Goal: Task Accomplishment & Management: Manage account settings

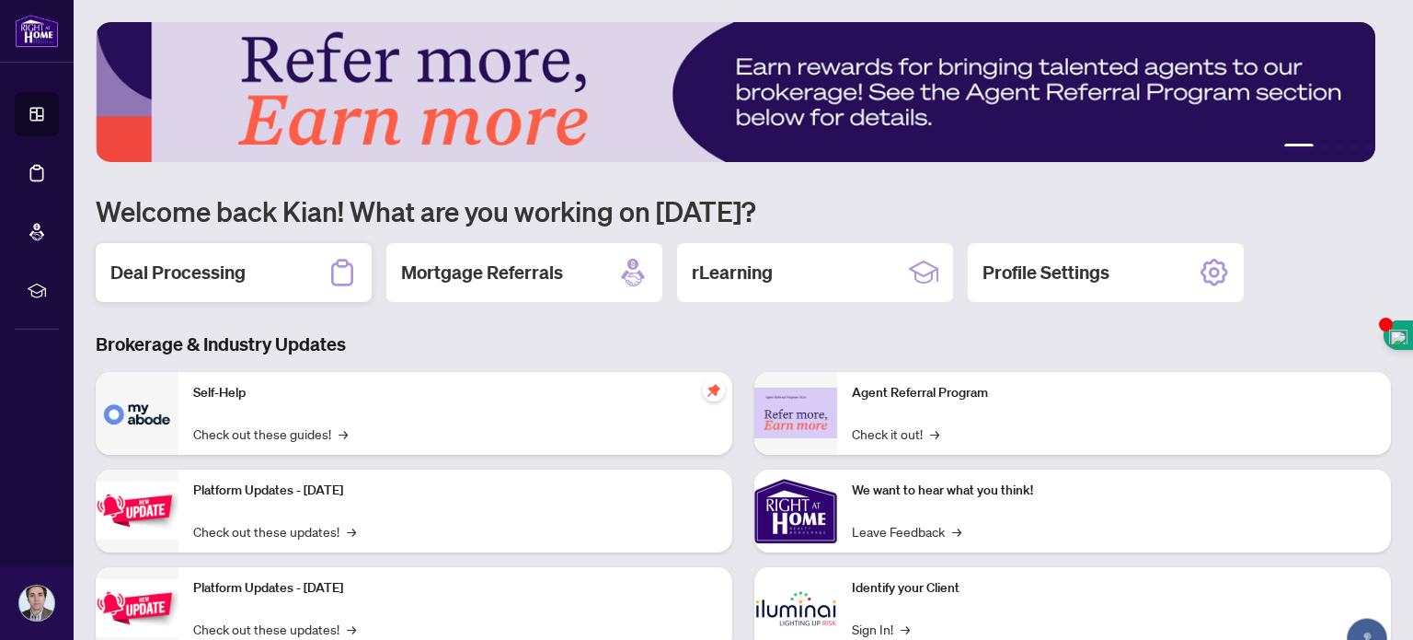
click at [205, 263] on h2 "Deal Processing" at bounding box center [177, 273] width 135 height 26
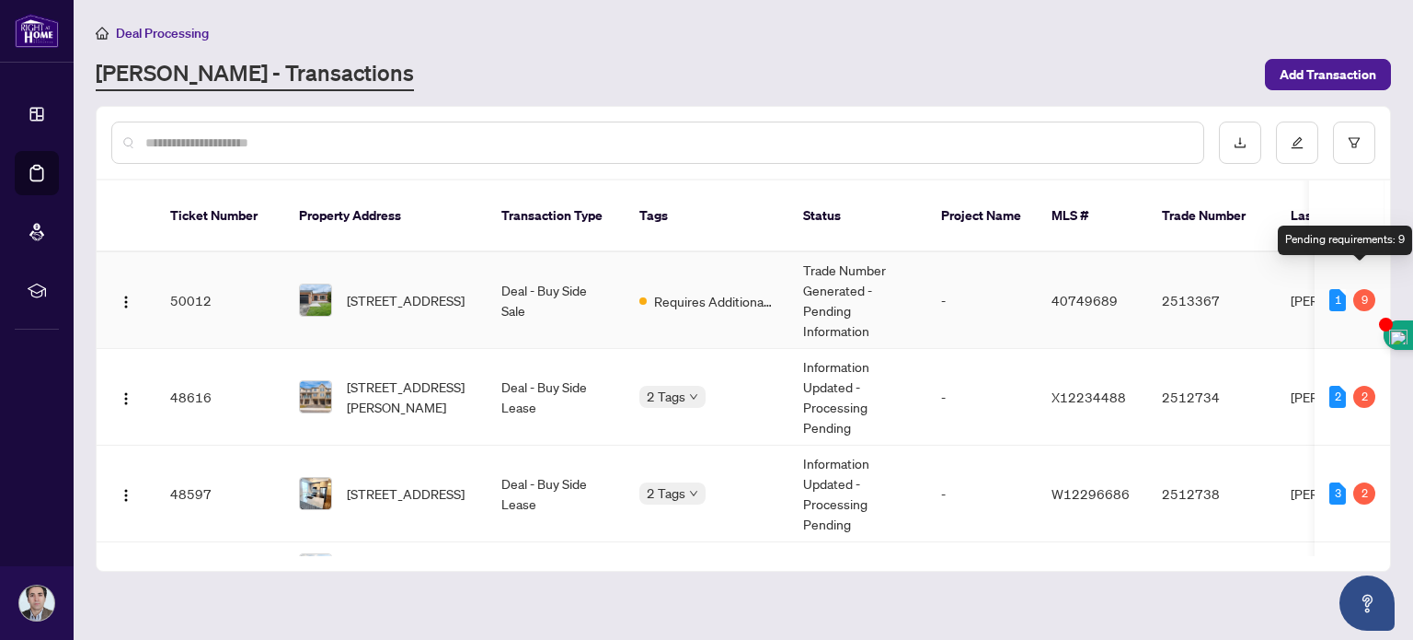
click at [1361, 289] on div "9" at bounding box center [1365, 300] width 22 height 22
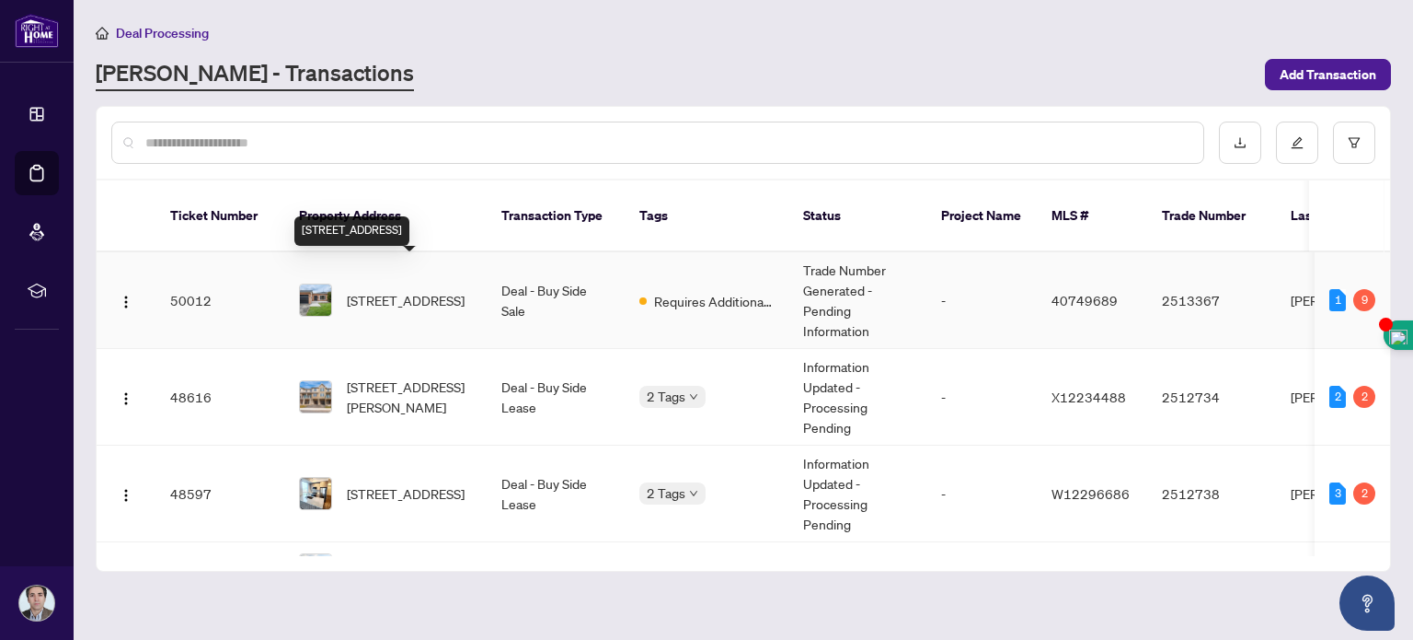
click at [422, 290] on span "[STREET_ADDRESS]" at bounding box center [406, 300] width 118 height 20
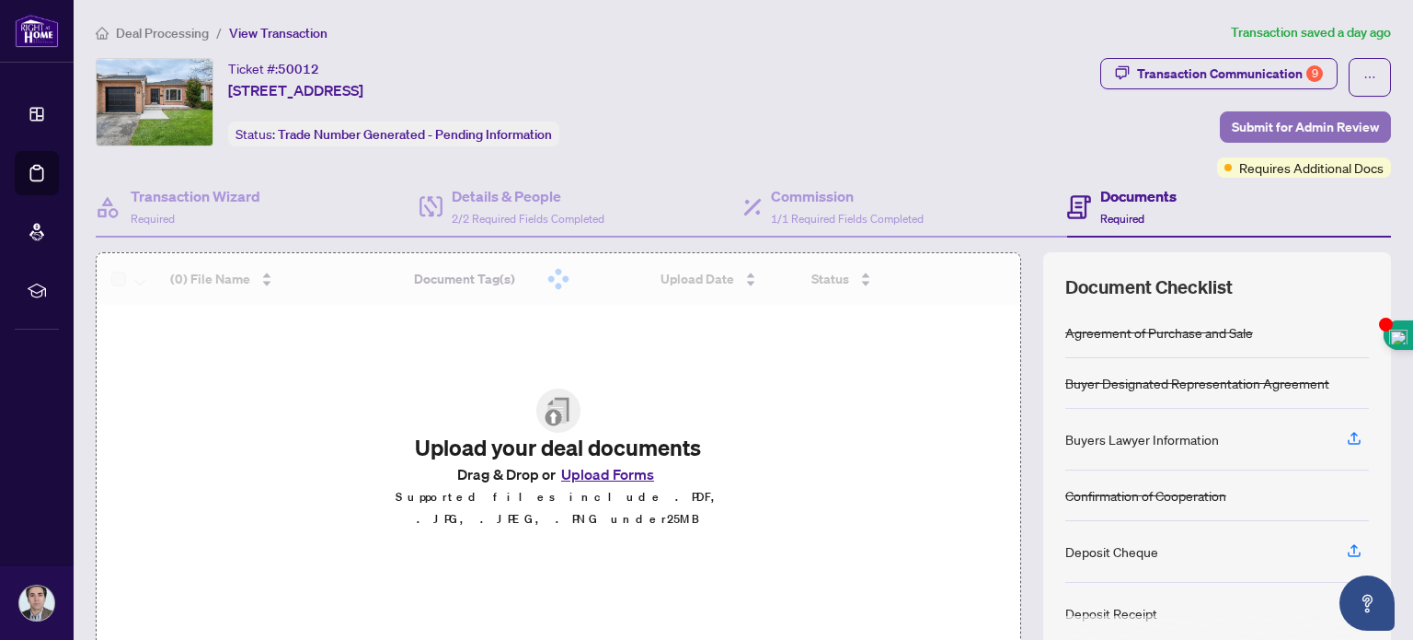
click at [1302, 121] on span "Submit for Admin Review" at bounding box center [1305, 126] width 147 height 29
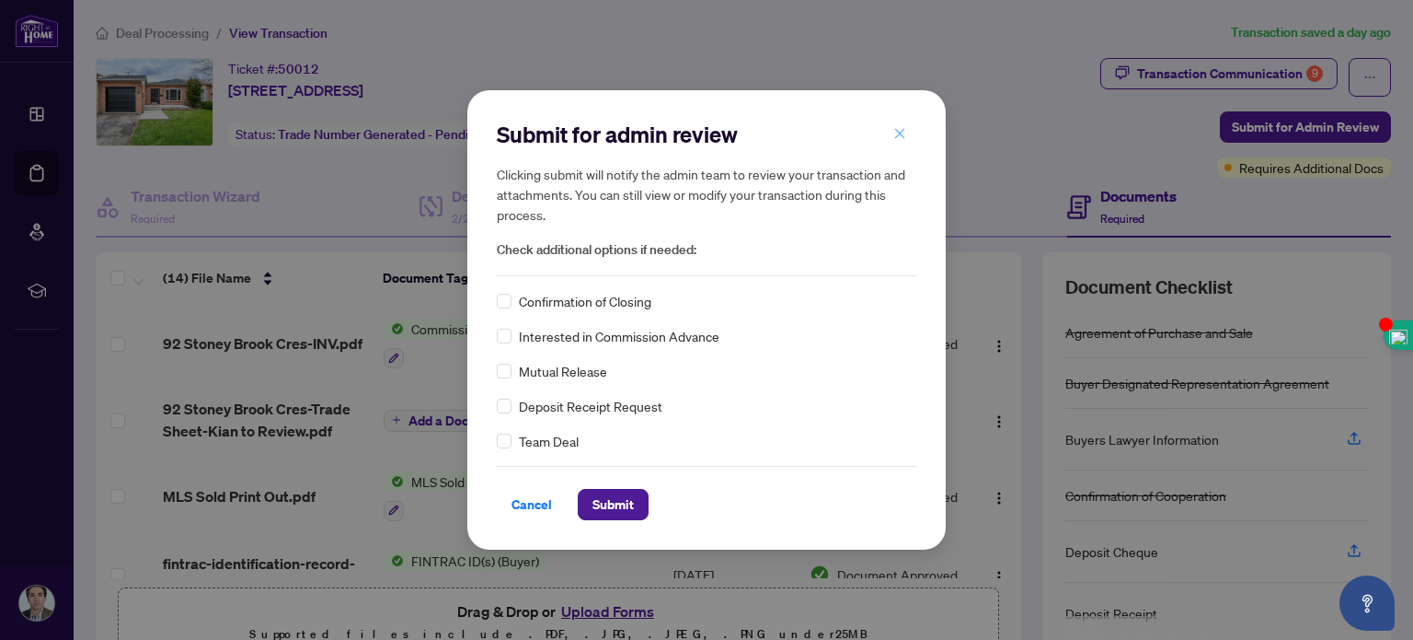
click at [897, 144] on span "button" at bounding box center [900, 133] width 13 height 29
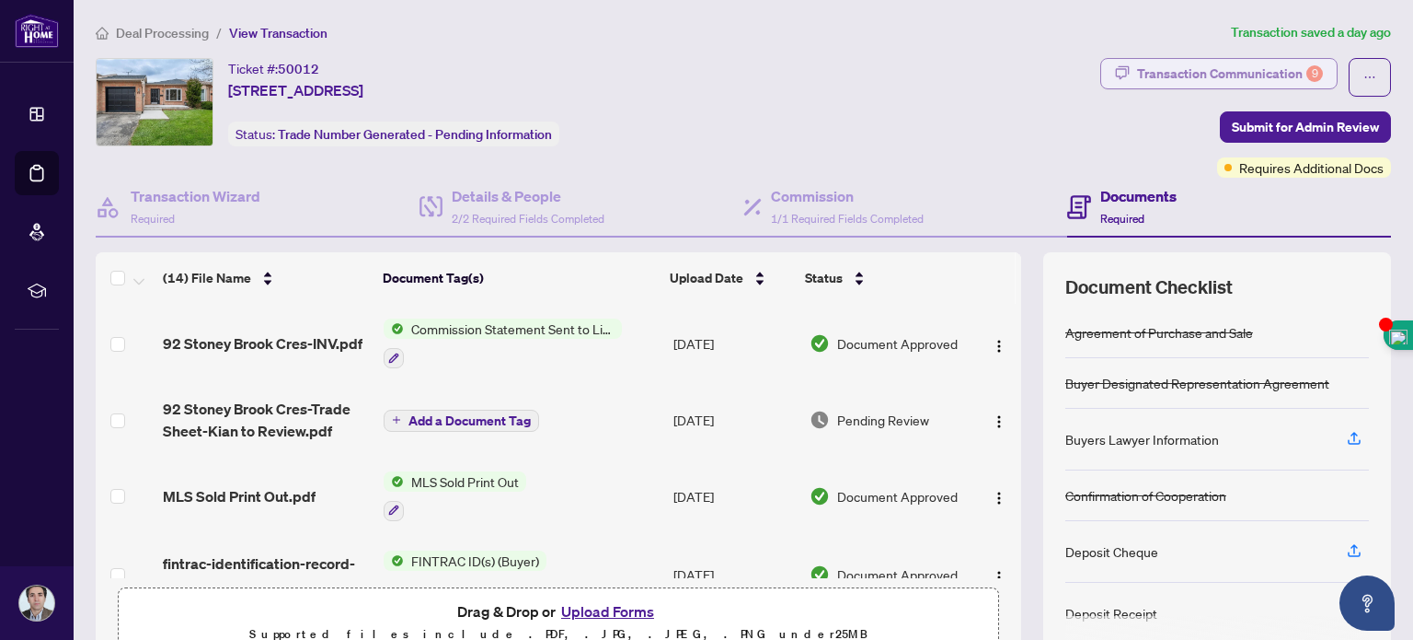
click at [1222, 59] on div "Transaction Communication 9" at bounding box center [1230, 73] width 186 height 29
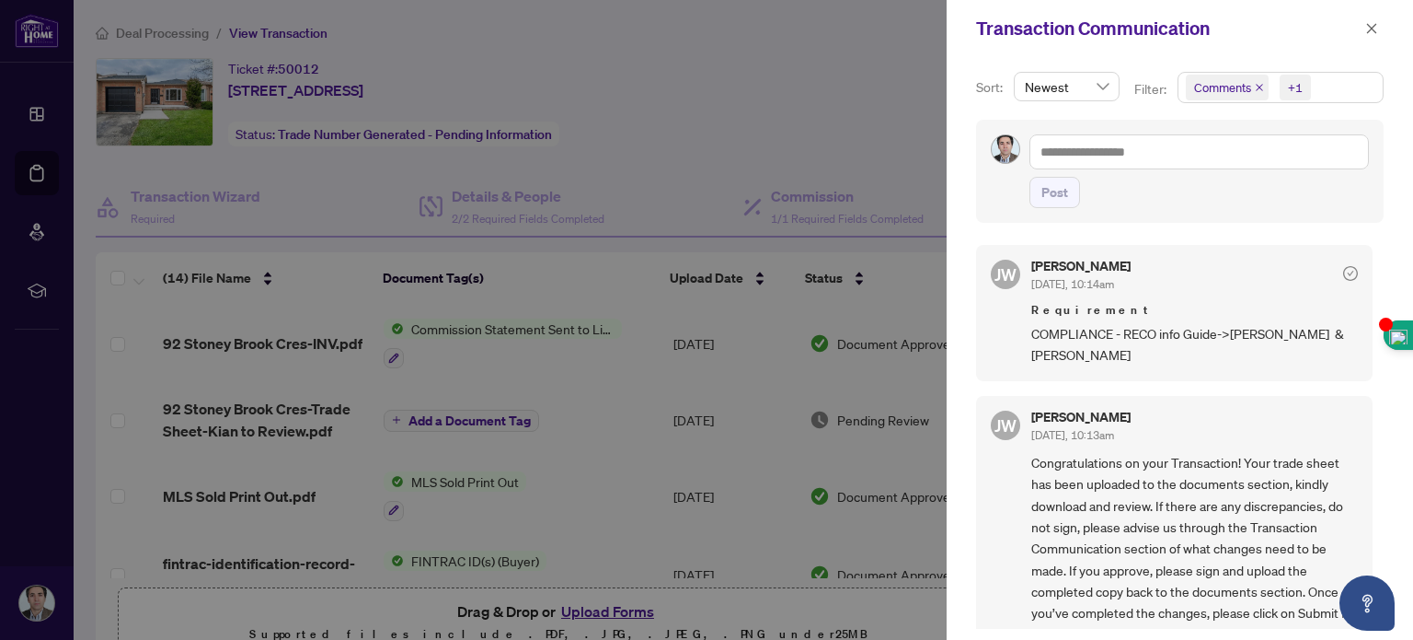
click at [856, 91] on div at bounding box center [706, 320] width 1413 height 640
click at [1377, 30] on icon "close" at bounding box center [1372, 28] width 13 height 13
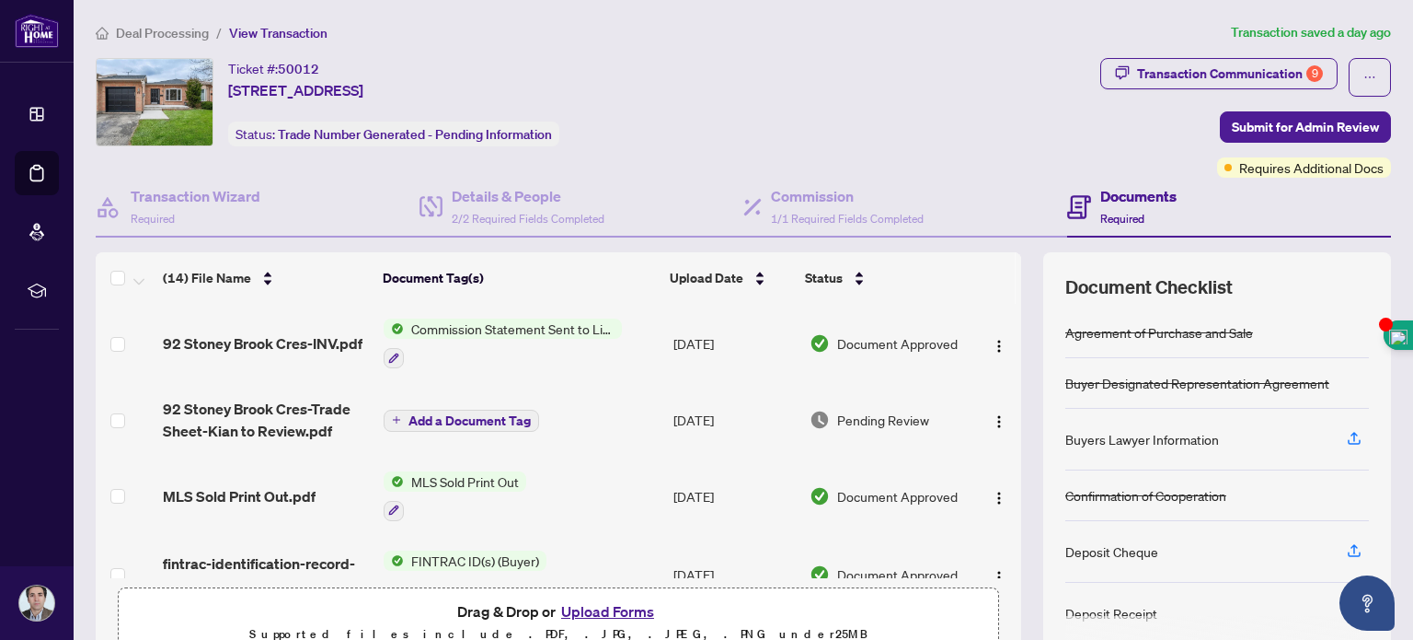
click at [600, 603] on button "Upload Forms" at bounding box center [608, 611] width 104 height 24
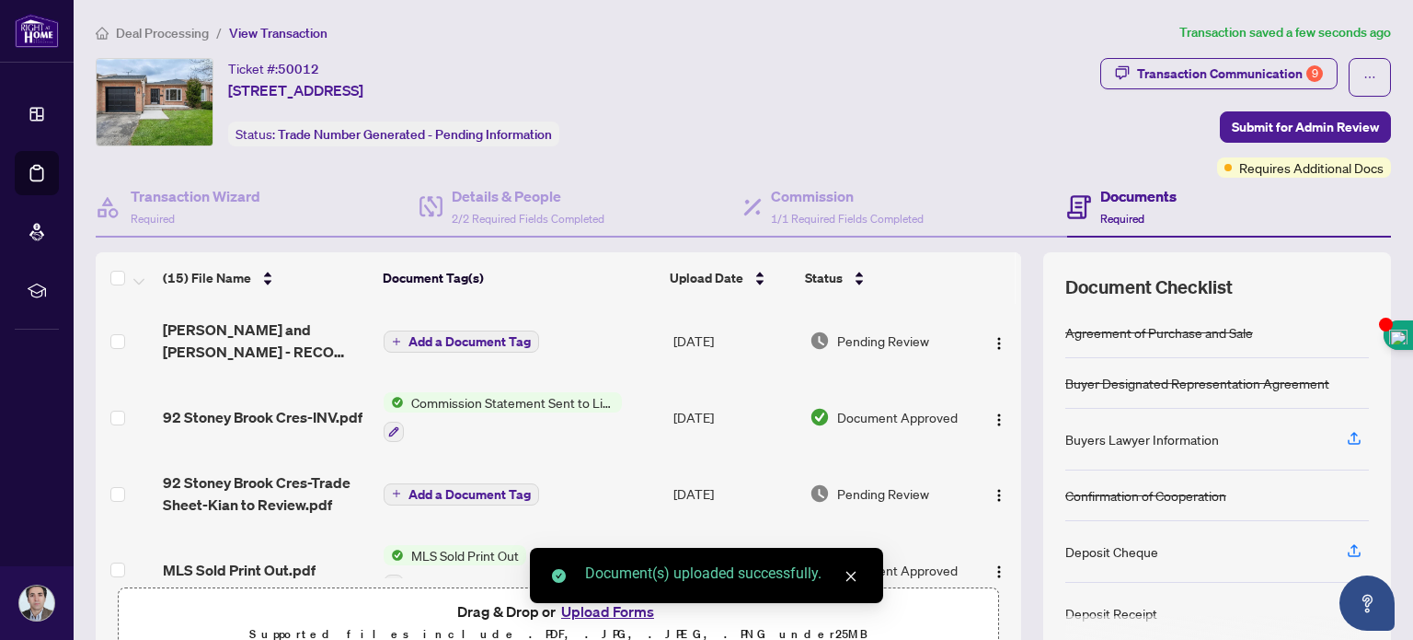
click at [500, 338] on span "Add a Document Tag" at bounding box center [470, 341] width 122 height 13
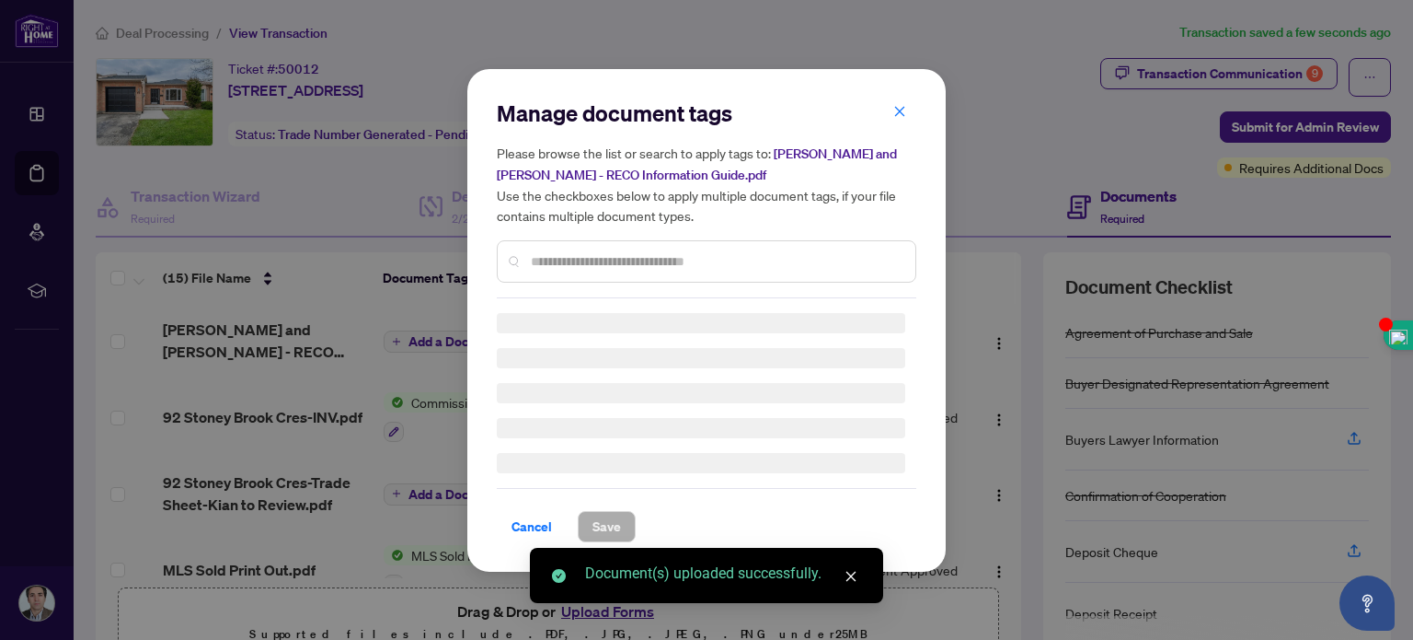
click at [618, 266] on div "Manage document tags Please browse the list or search to apply tags to: [PERSON…" at bounding box center [707, 320] width 420 height 444
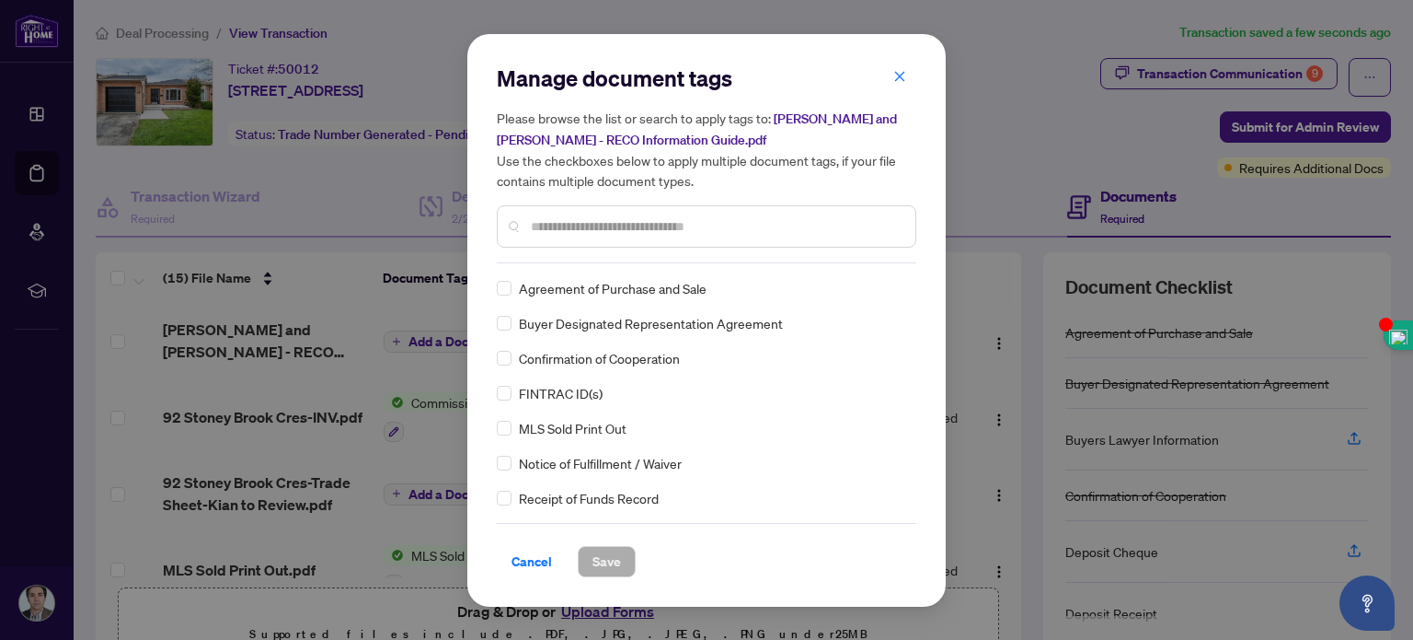
click at [600, 249] on div "Manage document tags Please browse the list or search to apply tags to: [PERSON…" at bounding box center [707, 163] width 420 height 200
click at [584, 231] on input "text" at bounding box center [716, 226] width 370 height 20
type input "**"
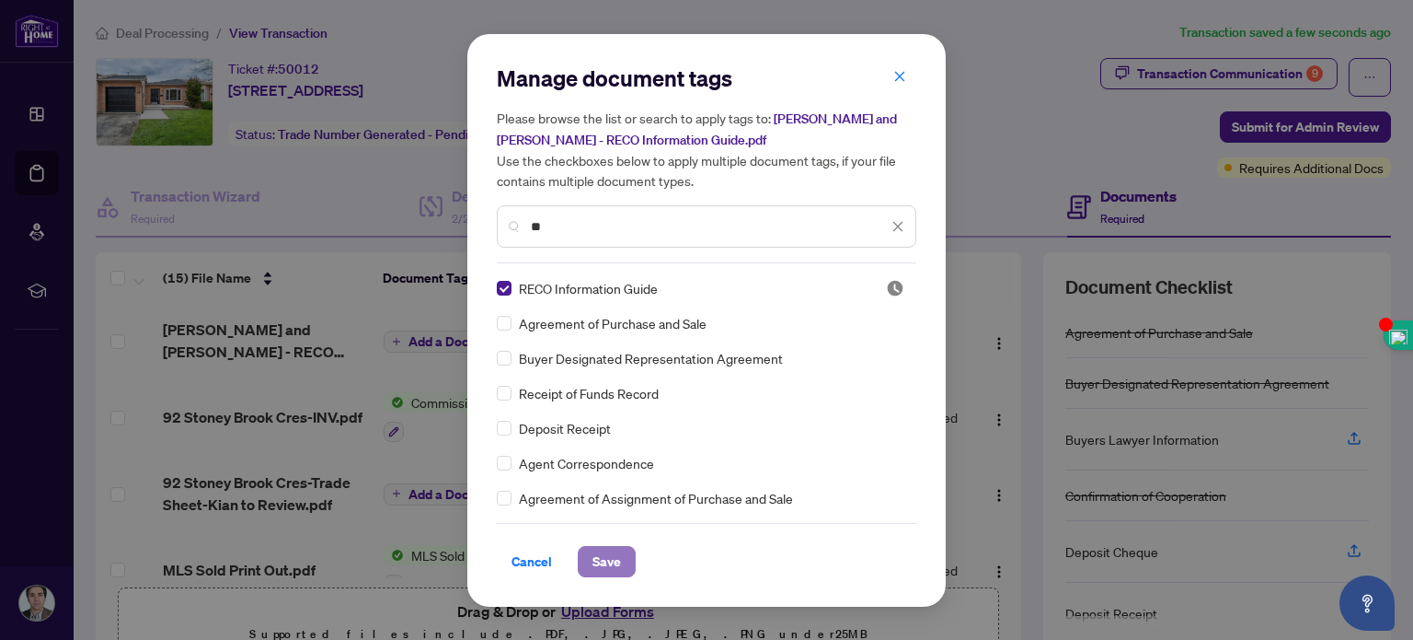
click at [607, 564] on span "Save" at bounding box center [607, 561] width 29 height 29
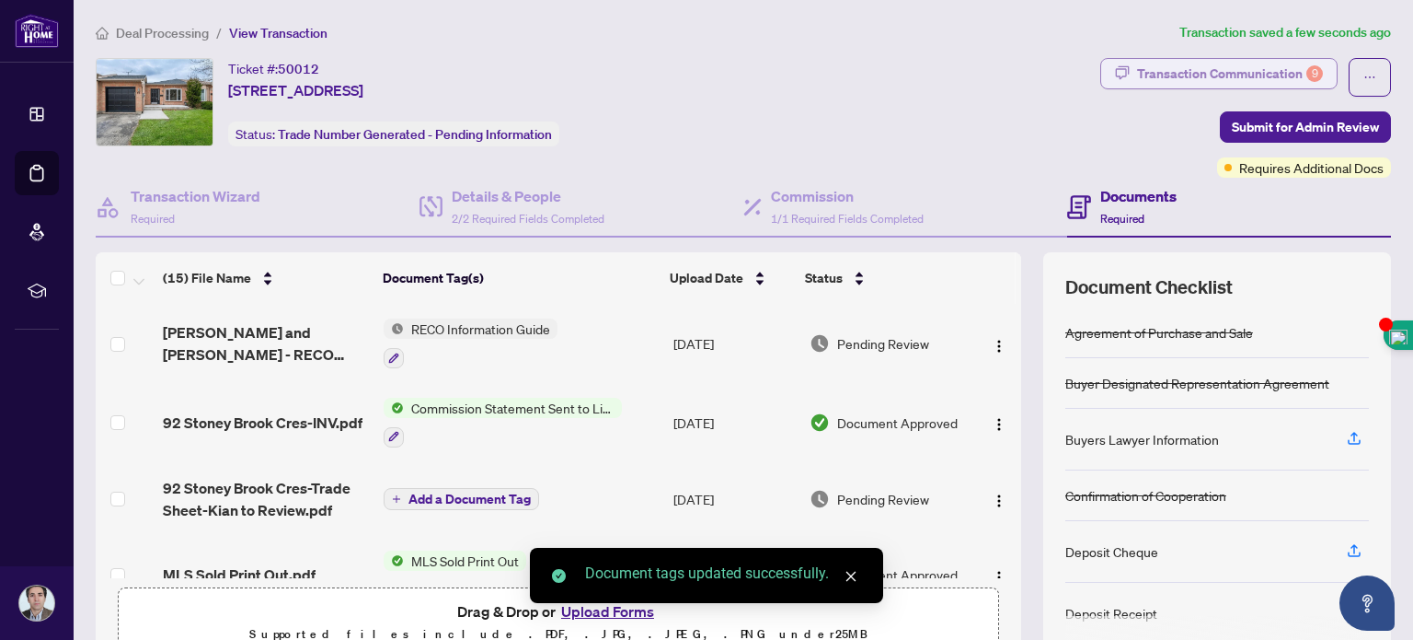
click at [1271, 68] on div "Transaction Communication 9" at bounding box center [1230, 73] width 186 height 29
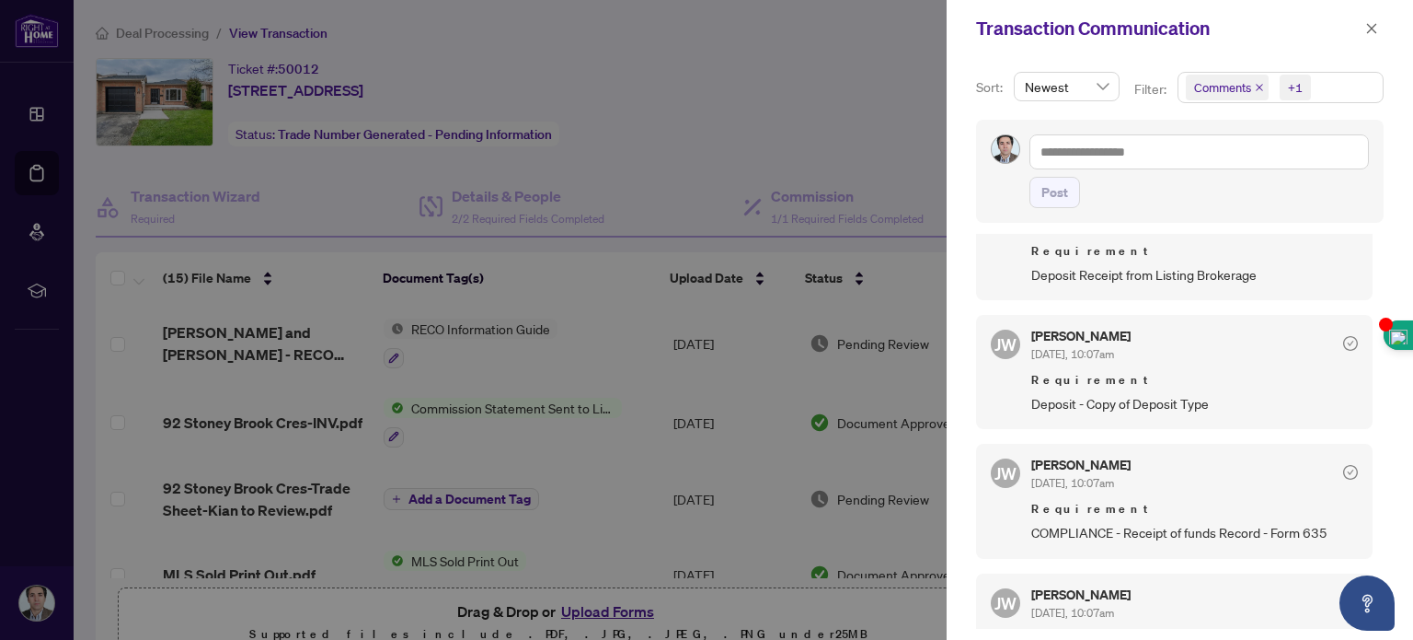
scroll to position [886, 0]
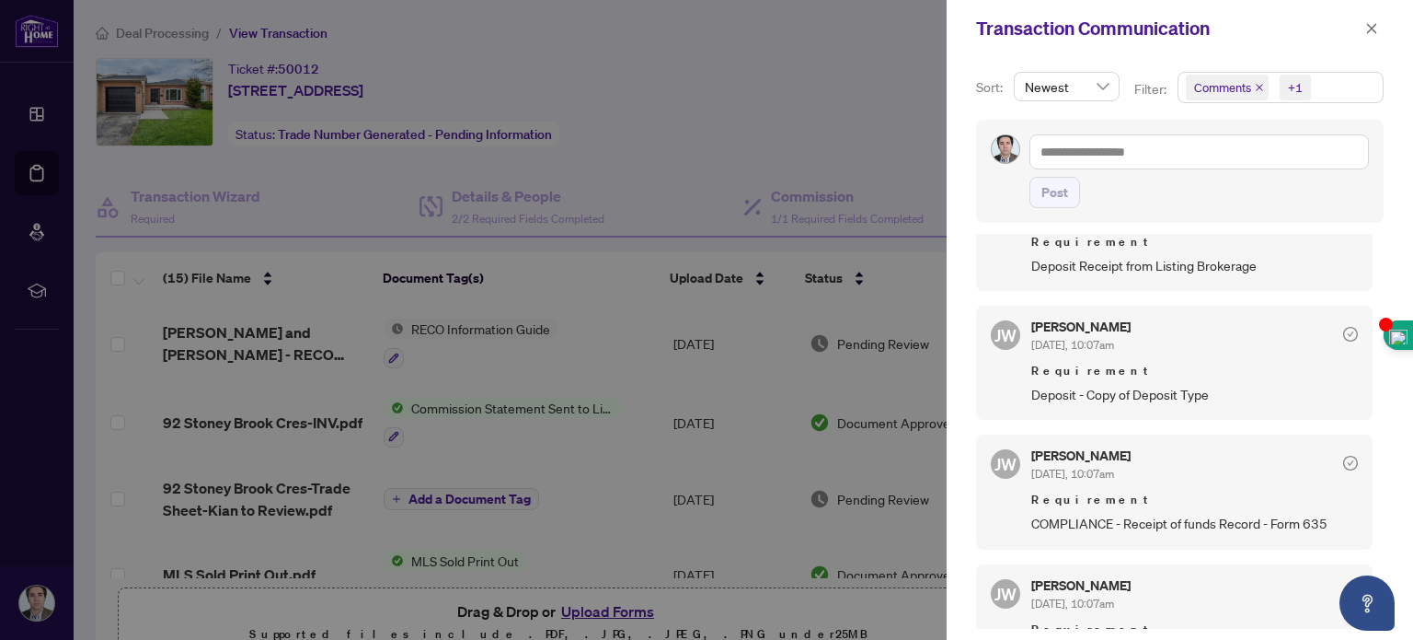
click at [895, 95] on div at bounding box center [706, 320] width 1413 height 640
click at [1369, 25] on icon "close" at bounding box center [1372, 28] width 13 height 13
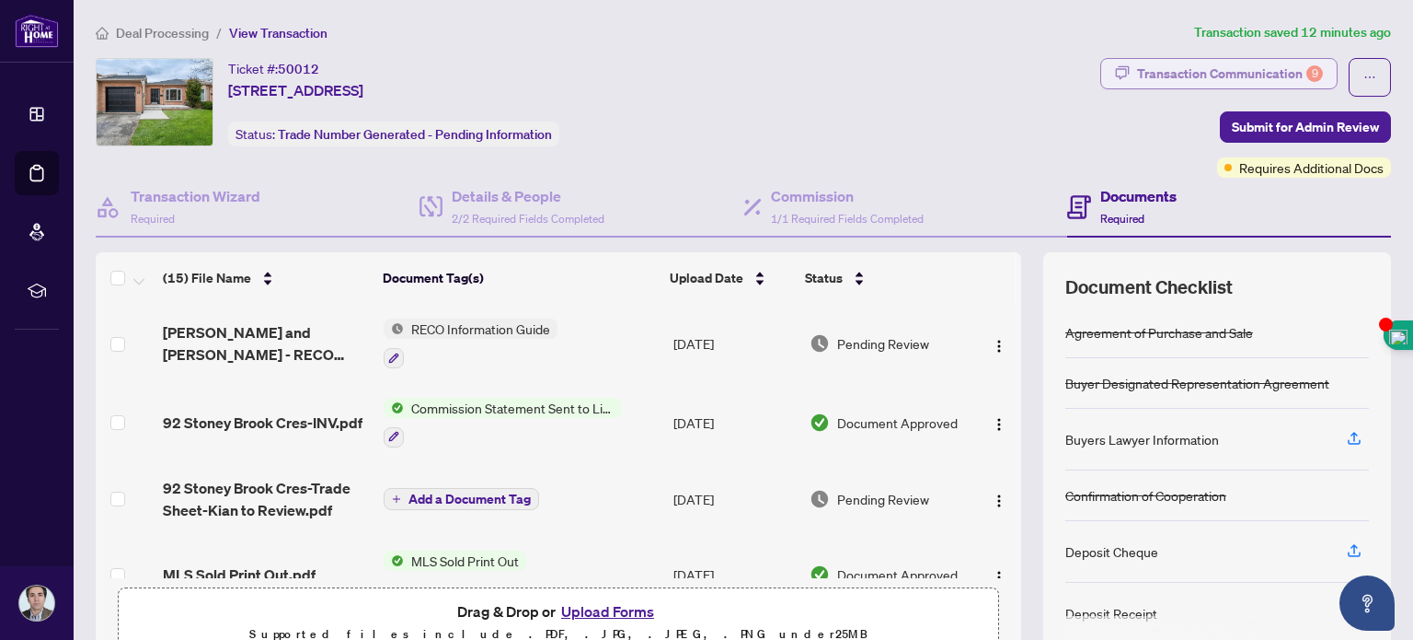
click at [1250, 65] on div "Transaction Communication 9" at bounding box center [1230, 73] width 186 height 29
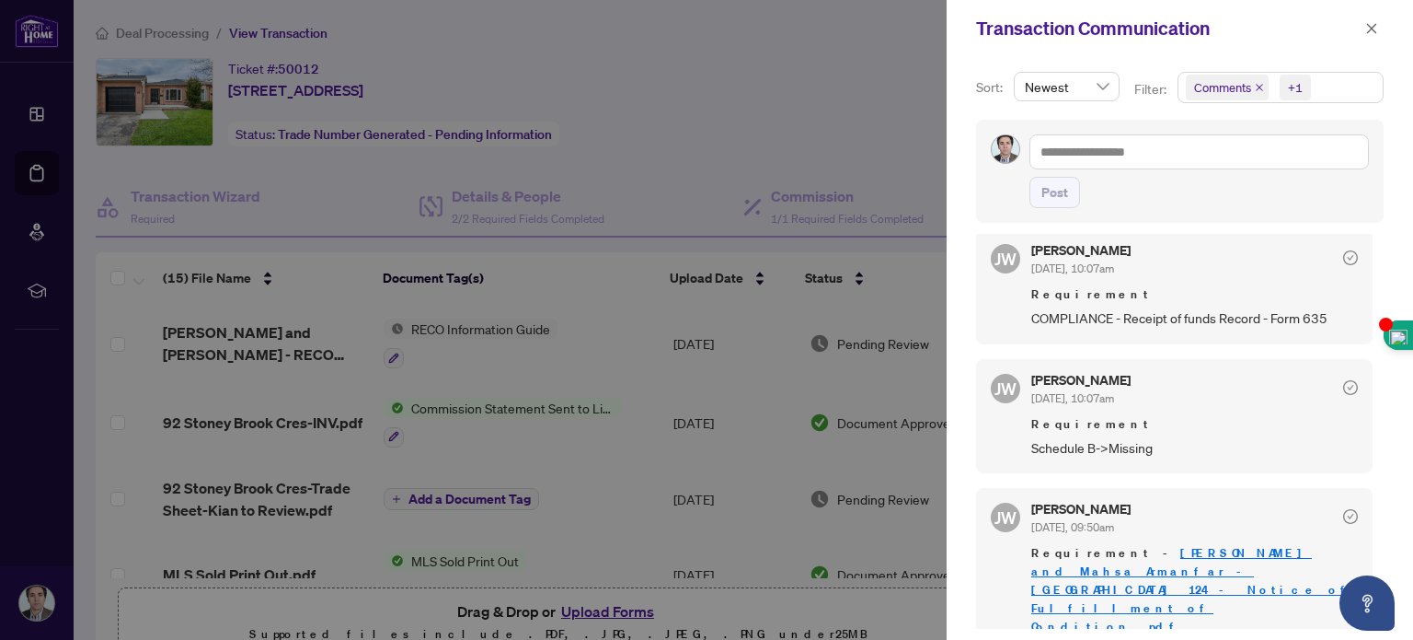
scroll to position [1116, 0]
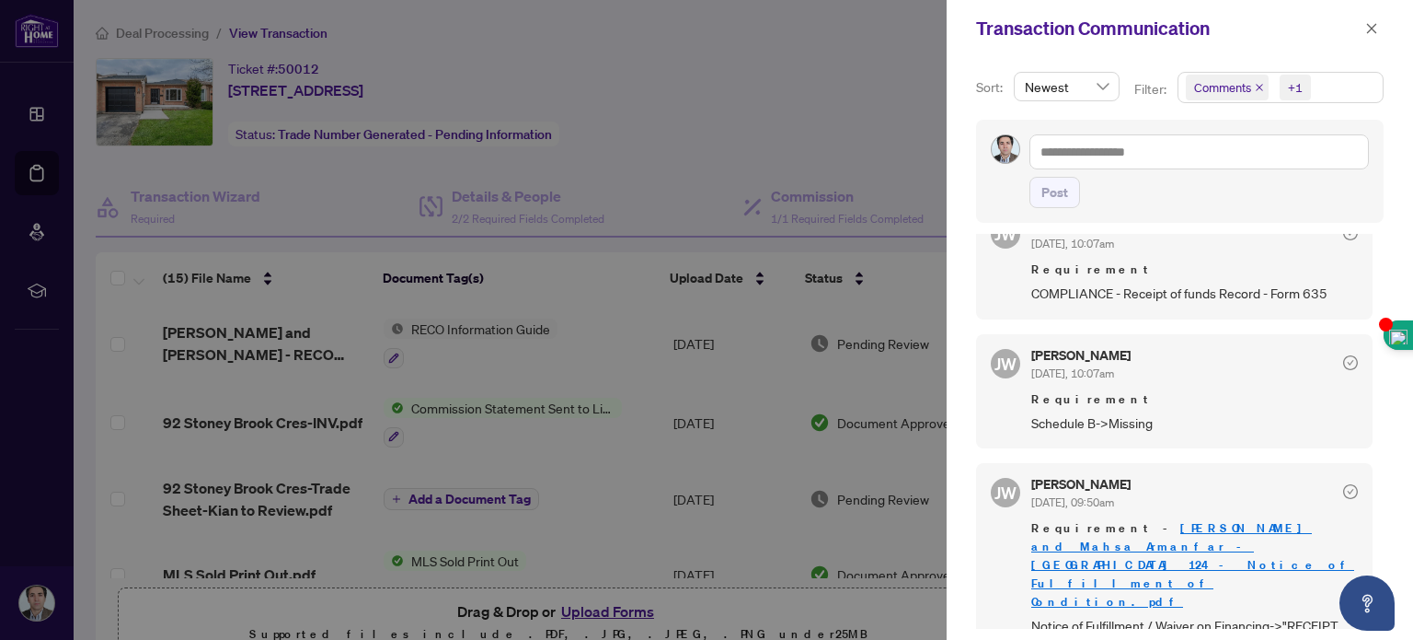
click at [1191, 530] on link "[PERSON_NAME] and Mahsa Armanfar - [GEOGRAPHIC_DATA] 124 - Notice of Fulfillmen…" at bounding box center [1193, 564] width 323 height 89
click at [784, 107] on div at bounding box center [706, 320] width 1413 height 640
click at [616, 608] on div at bounding box center [706, 320] width 1413 height 640
click at [1368, 22] on icon "close" at bounding box center [1372, 28] width 13 height 13
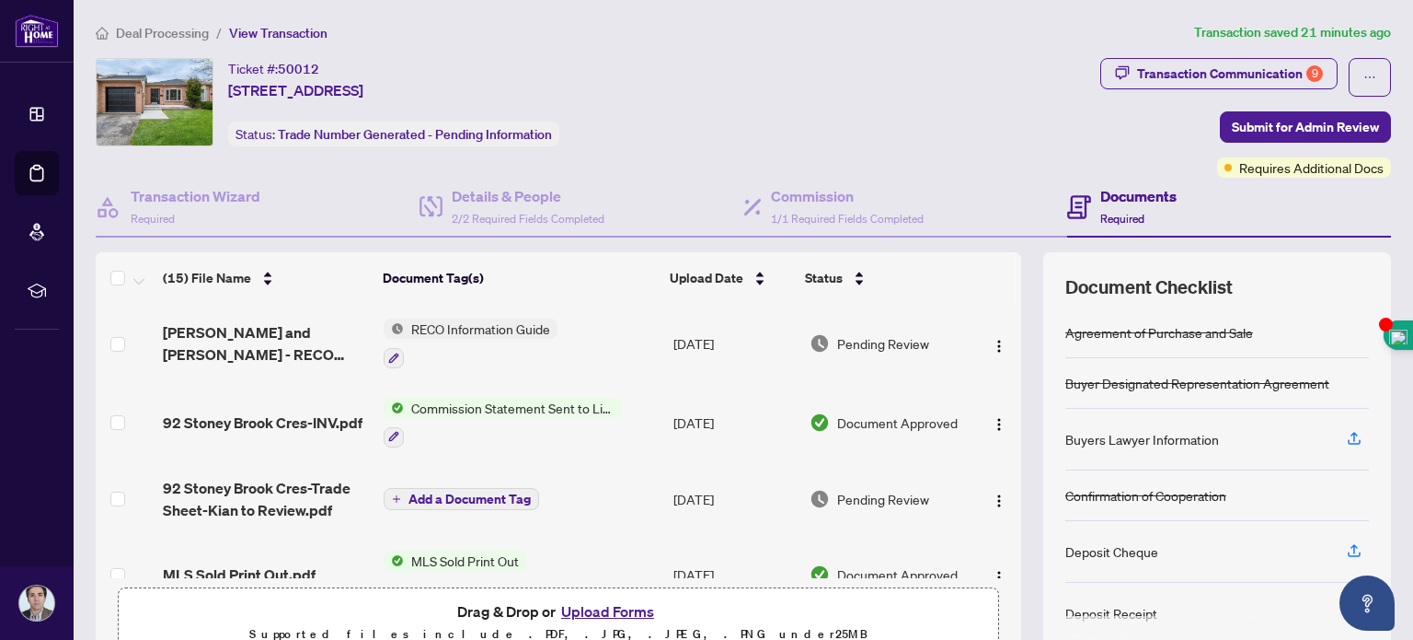
click at [605, 602] on button "Upload Forms" at bounding box center [608, 611] width 104 height 24
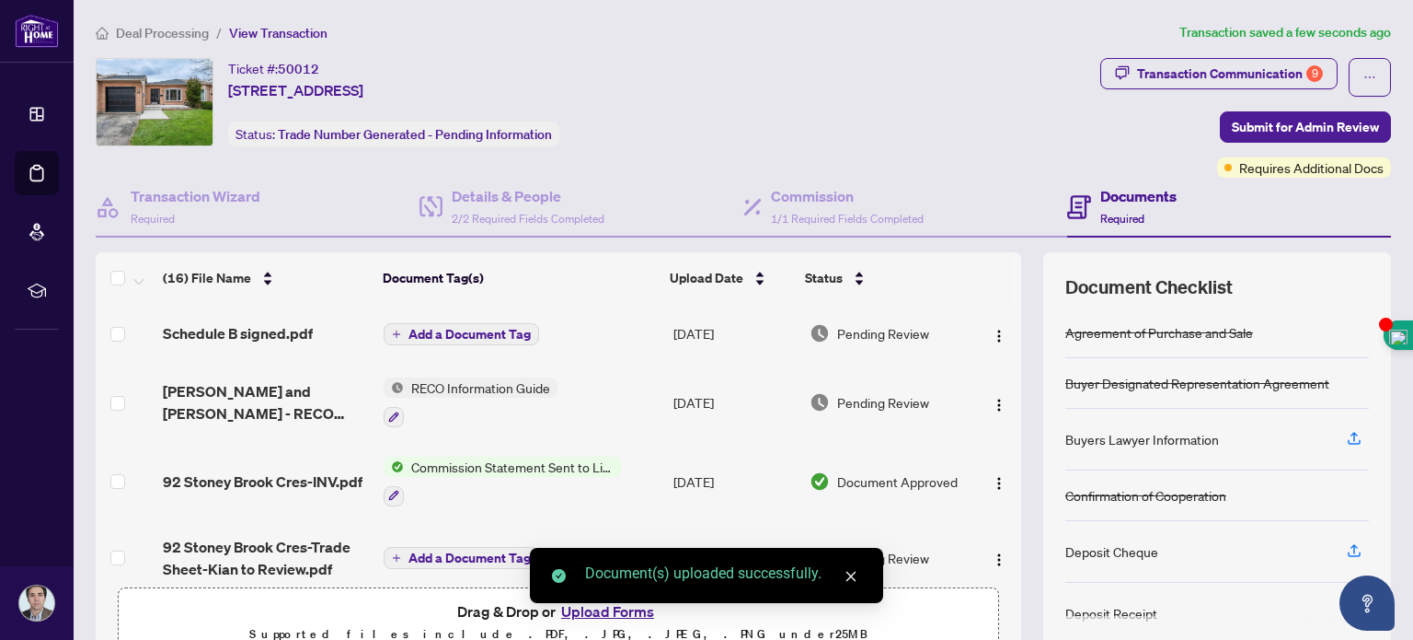
click at [490, 330] on span "Add a Document Tag" at bounding box center [470, 334] width 122 height 13
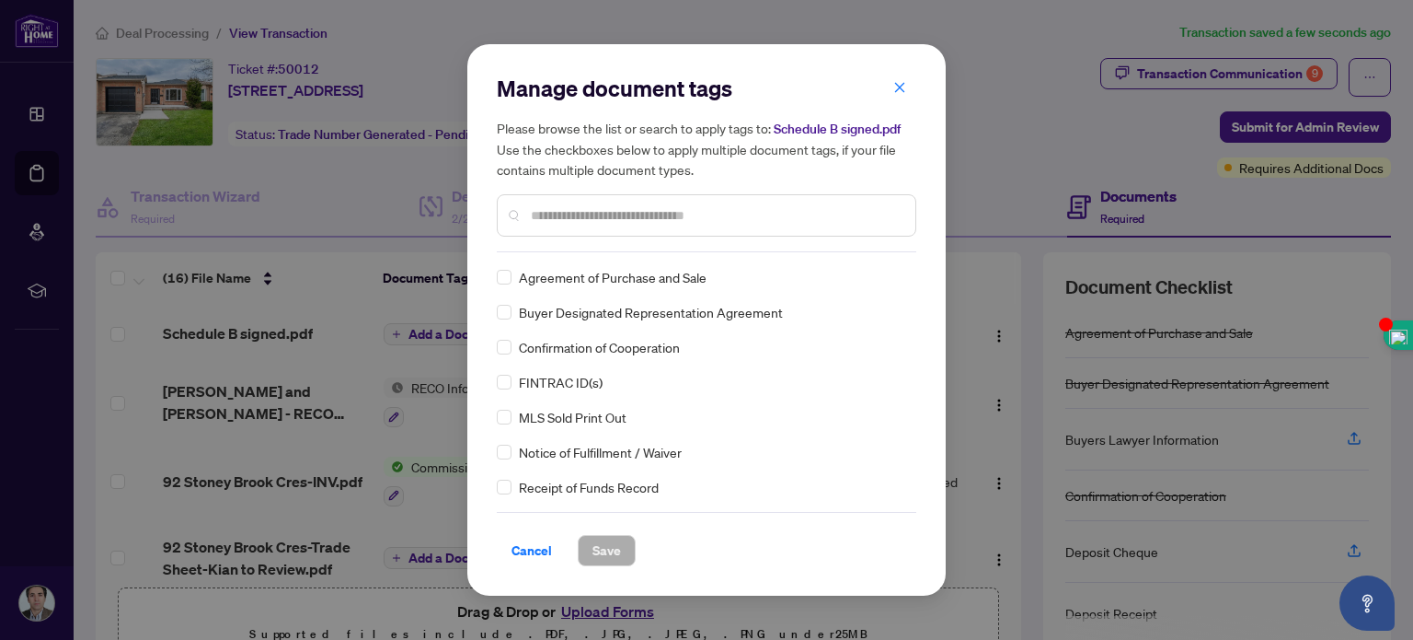
click at [611, 249] on div "Manage document tags Please browse the list or search to apply tags to: Schedul…" at bounding box center [707, 163] width 420 height 179
click at [587, 221] on input "text" at bounding box center [716, 215] width 370 height 20
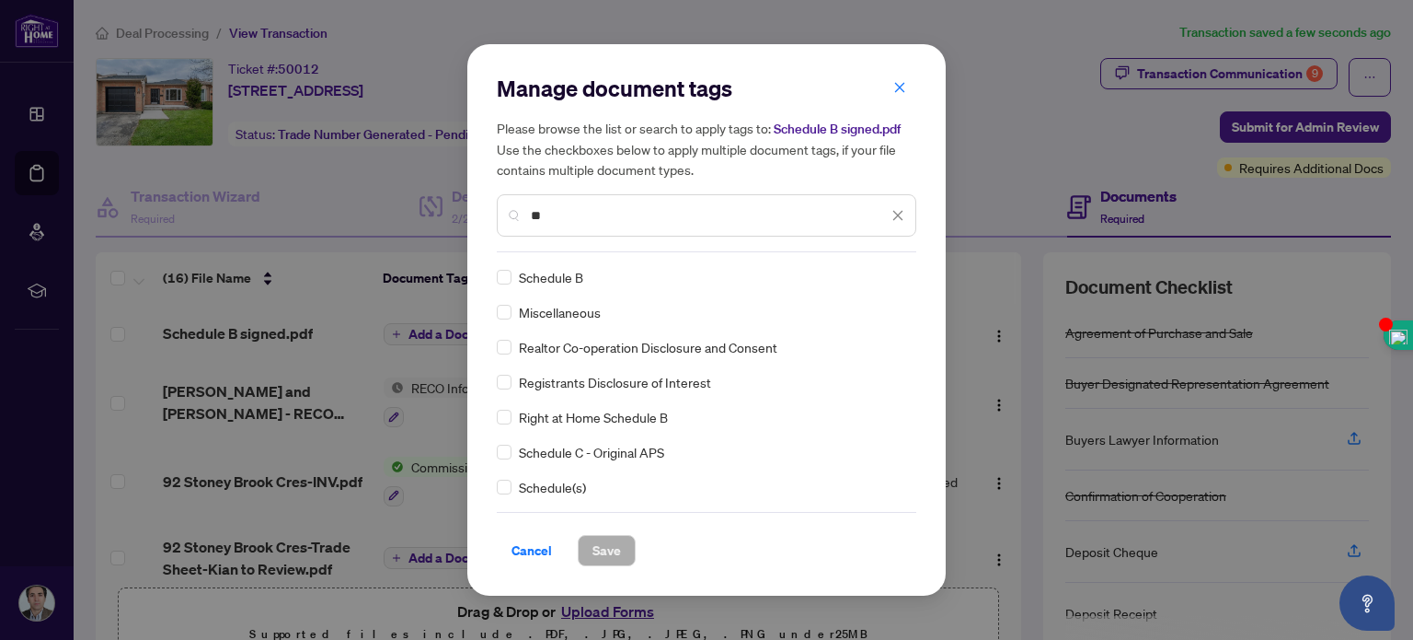
type input "**"
click at [611, 551] on span "Save" at bounding box center [607, 550] width 29 height 29
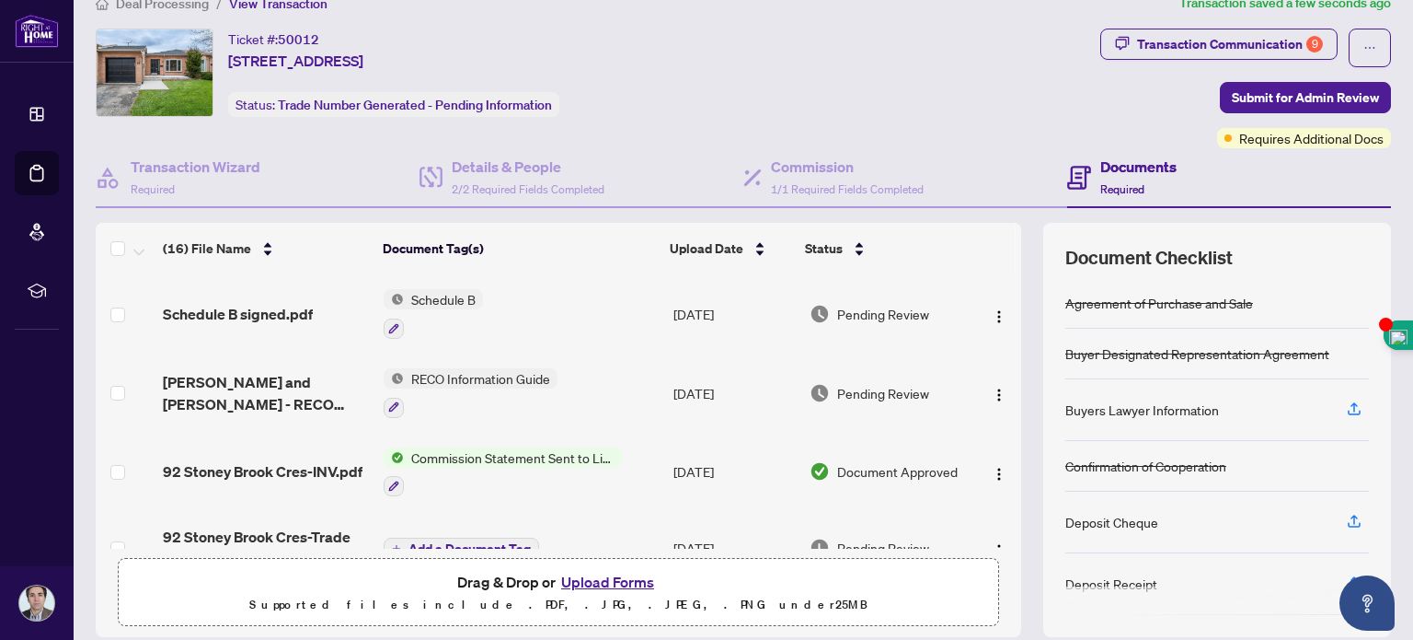
scroll to position [0, 0]
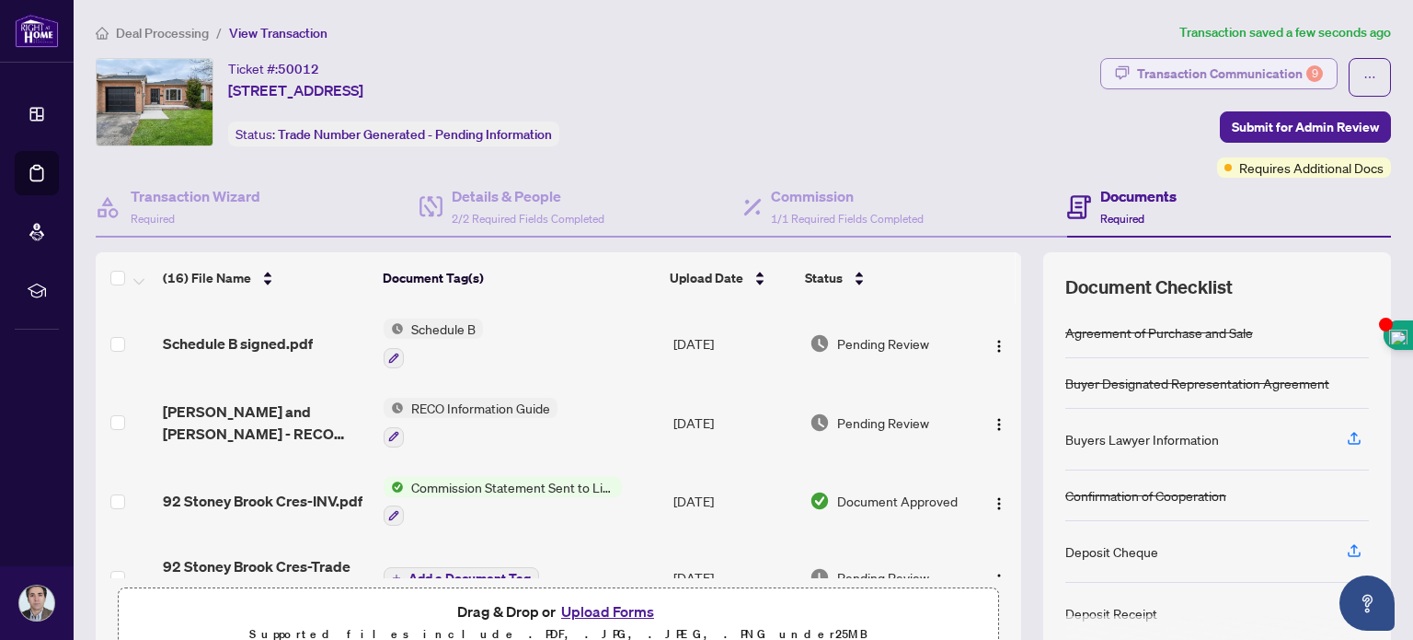
click at [1218, 72] on div "Transaction Communication 9" at bounding box center [1230, 73] width 186 height 29
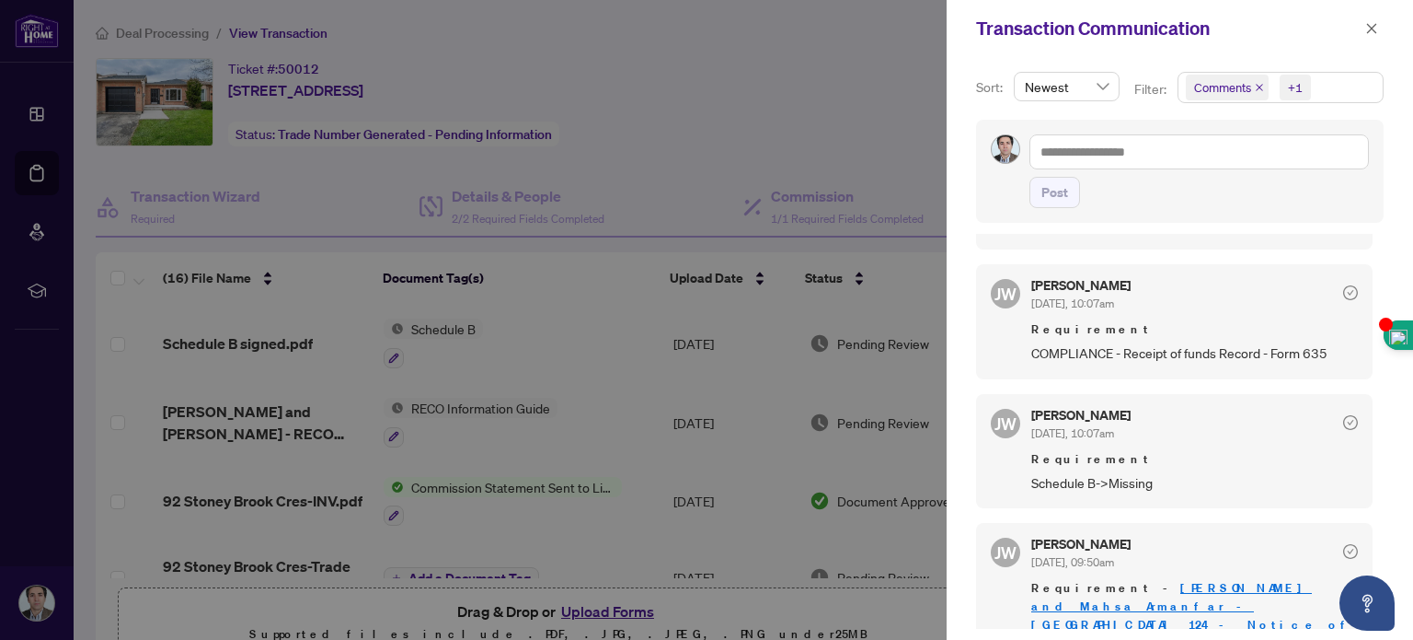
scroll to position [1116, 0]
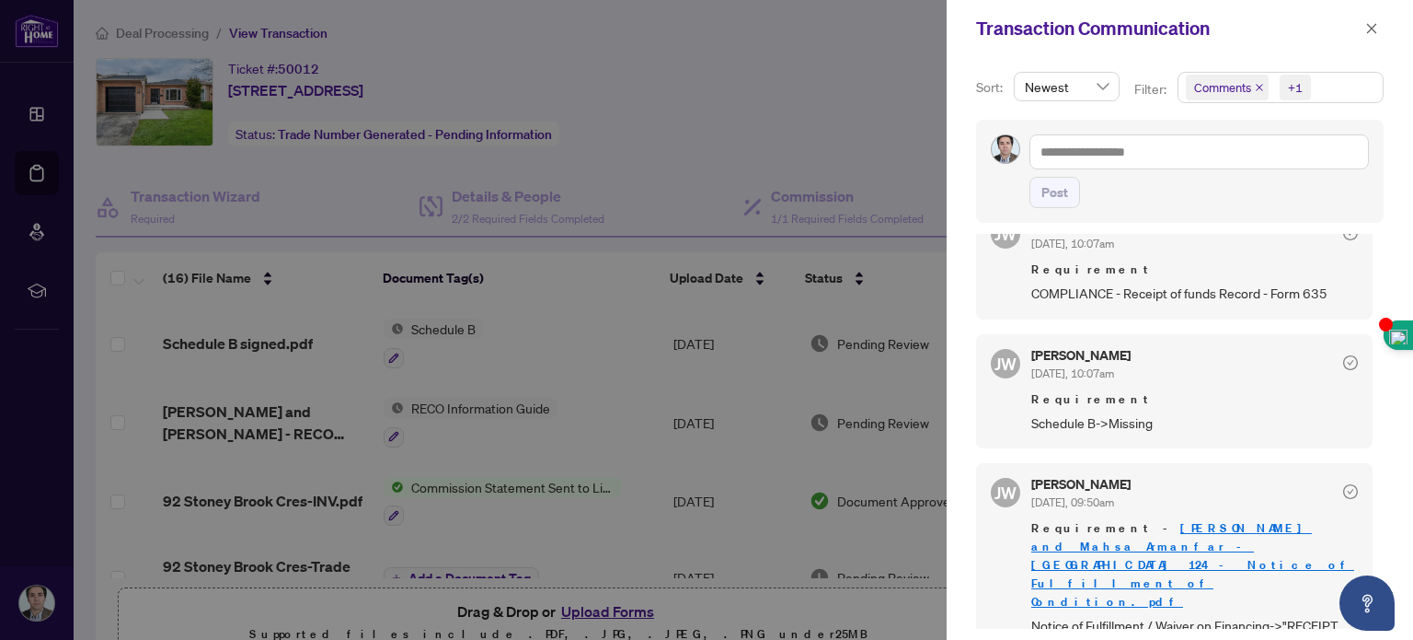
click at [1119, 531] on link "[PERSON_NAME] and Mahsa Armanfar - [GEOGRAPHIC_DATA] 124 - Notice of Fulfillmen…" at bounding box center [1193, 564] width 323 height 89
click at [868, 137] on div at bounding box center [706, 320] width 1413 height 640
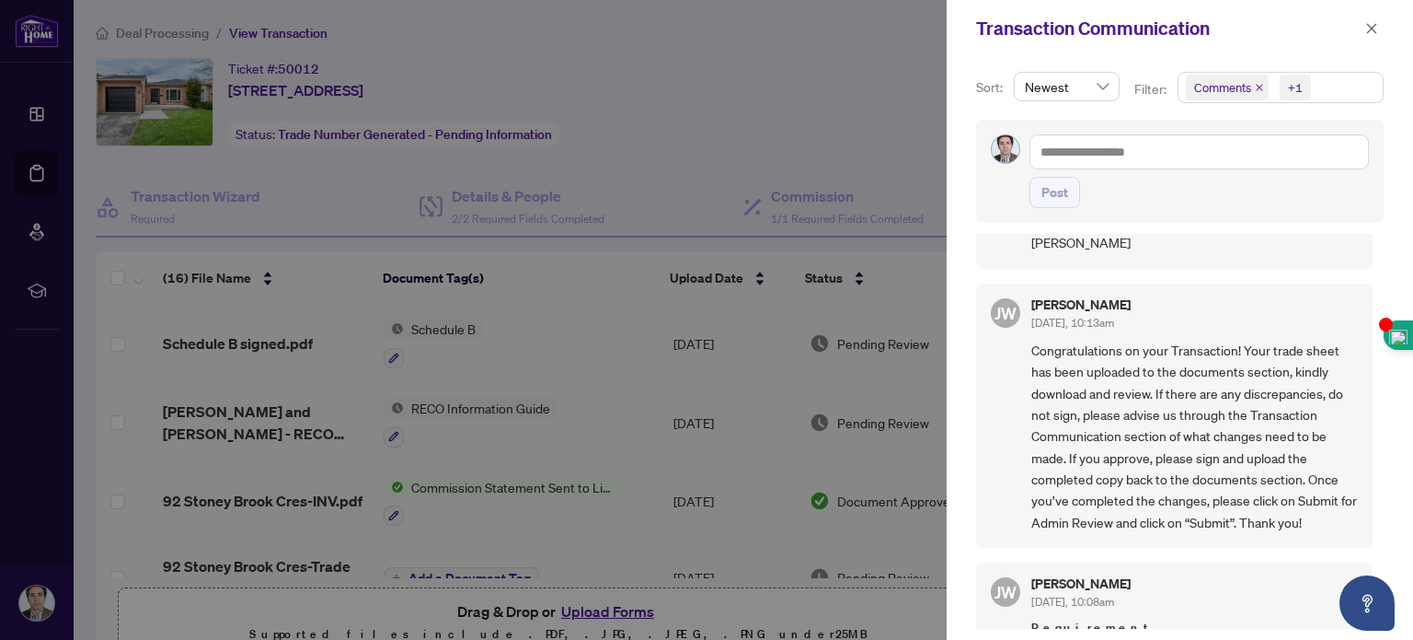
scroll to position [11, 0]
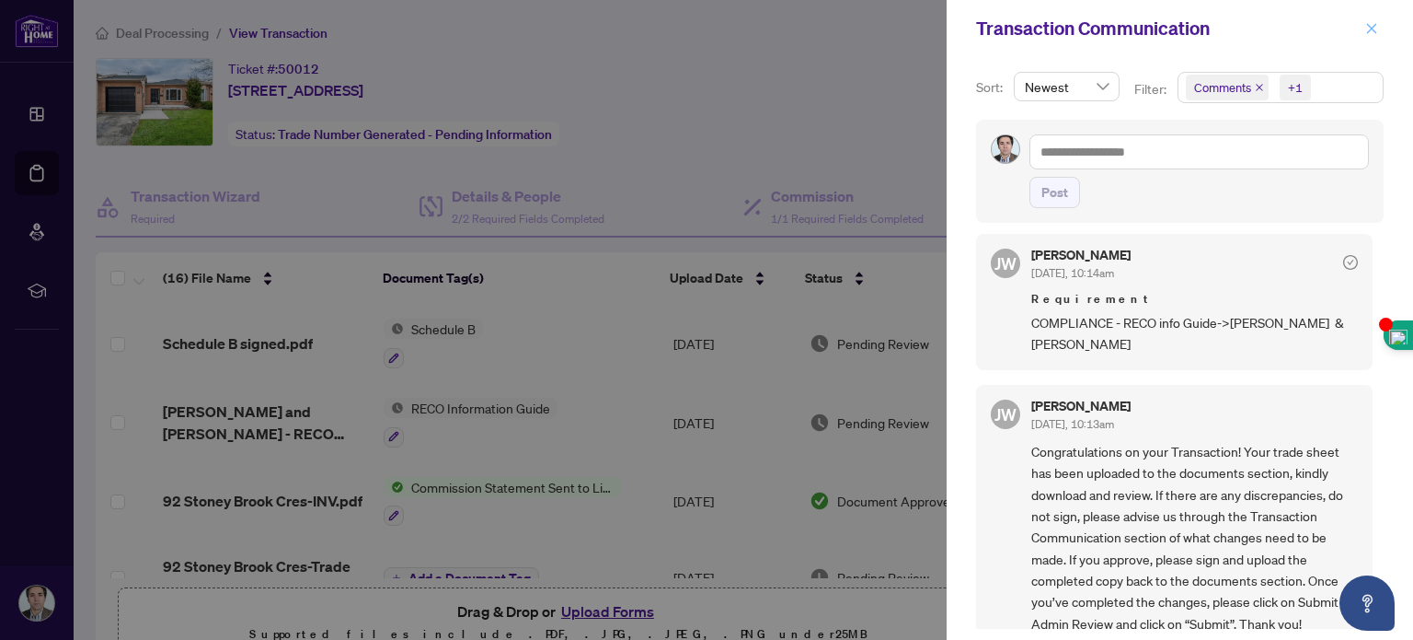
click at [1374, 29] on icon "close" at bounding box center [1372, 28] width 13 height 13
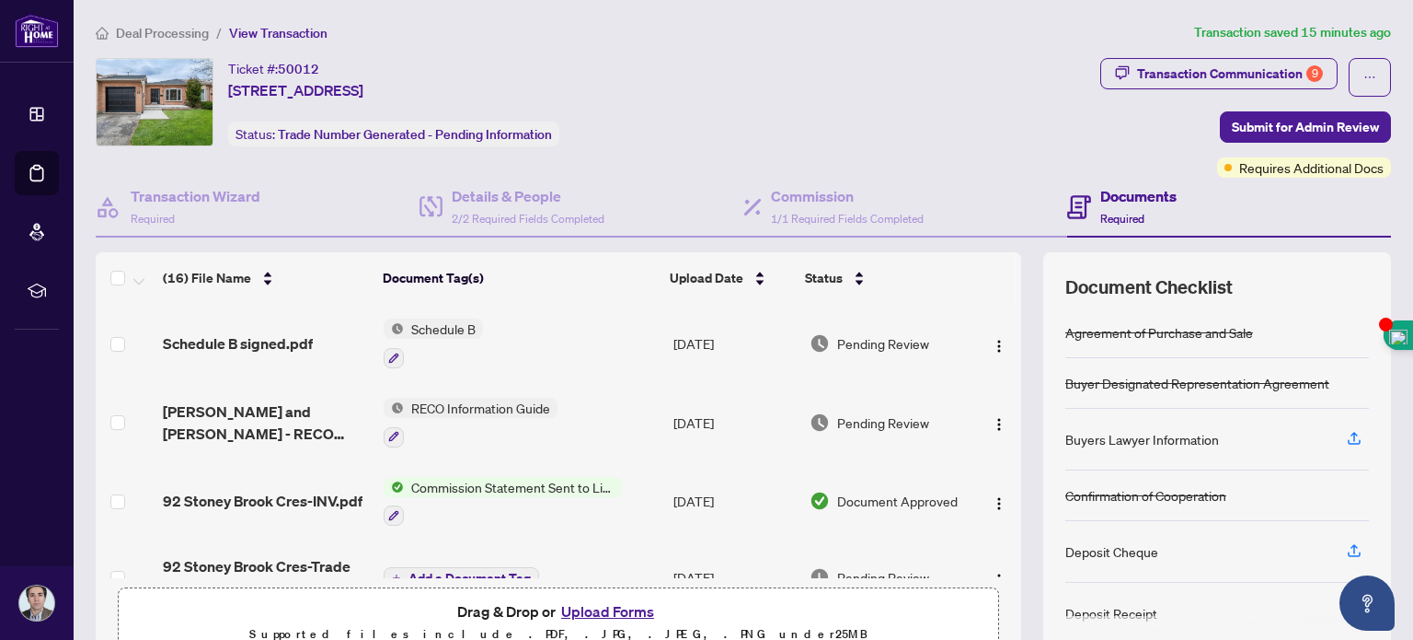
click at [581, 601] on button "Upload Forms" at bounding box center [608, 611] width 104 height 24
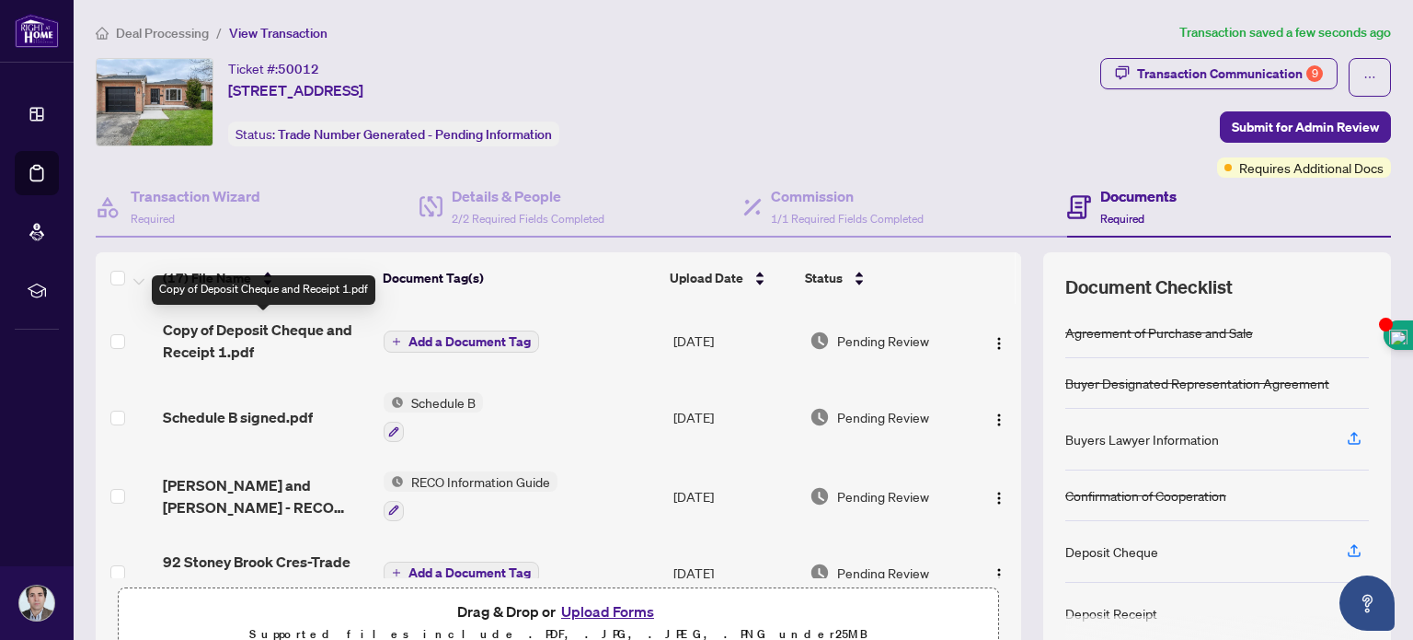
drag, startPoint x: 290, startPoint y: 323, endPoint x: 453, endPoint y: 336, distance: 163.4
click at [453, 336] on span "Add a Document Tag" at bounding box center [470, 341] width 122 height 13
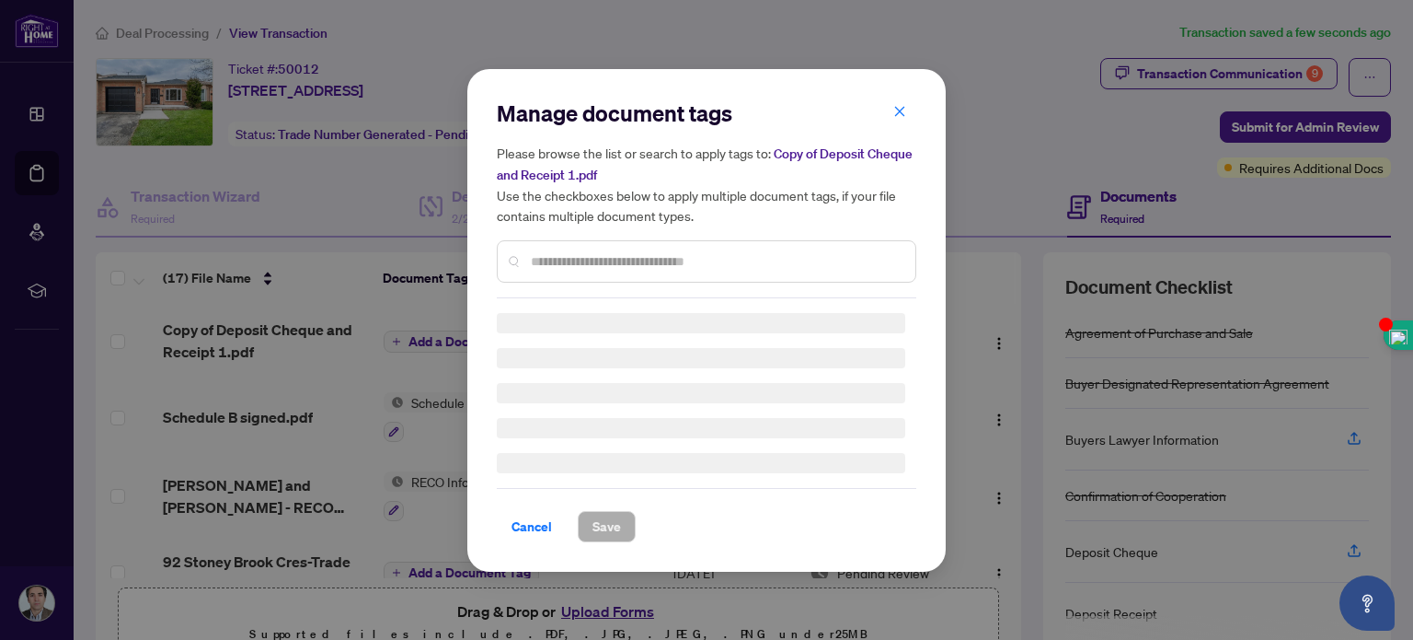
click at [567, 267] on div "Manage document tags Please browse the list or search to apply tags to: Copy of…" at bounding box center [707, 320] width 420 height 444
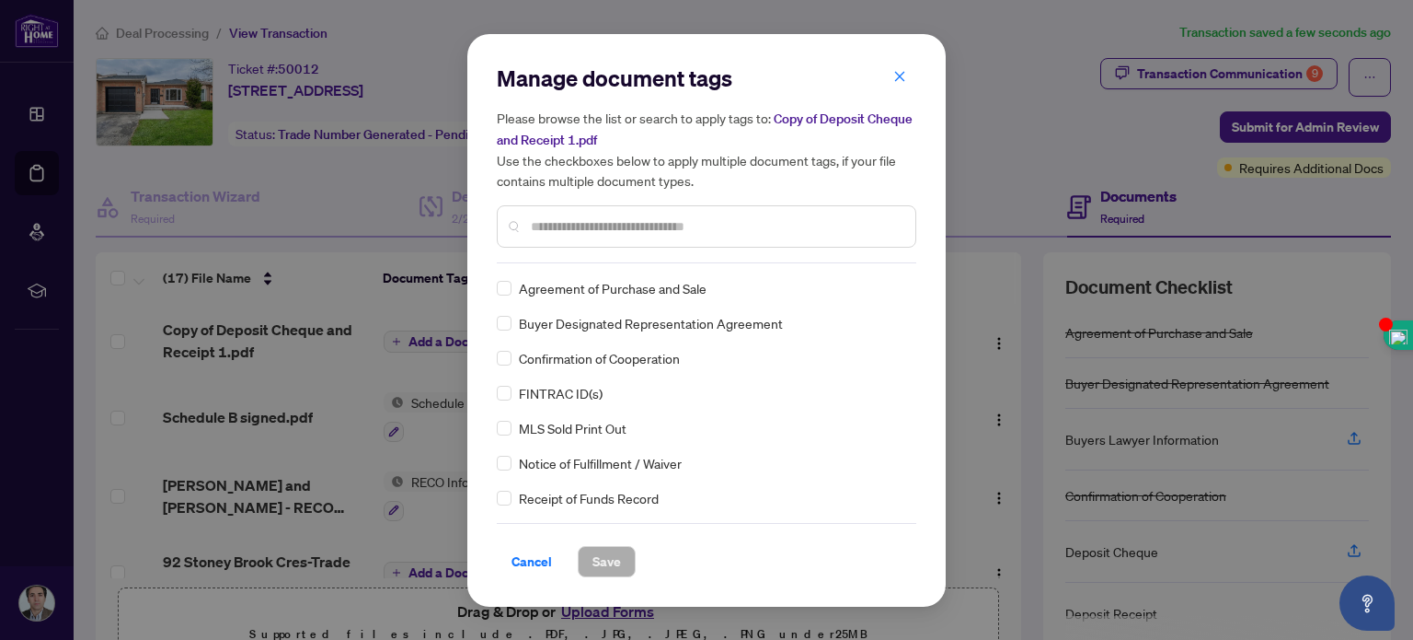
click at [556, 226] on input "text" at bounding box center [716, 226] width 370 height 20
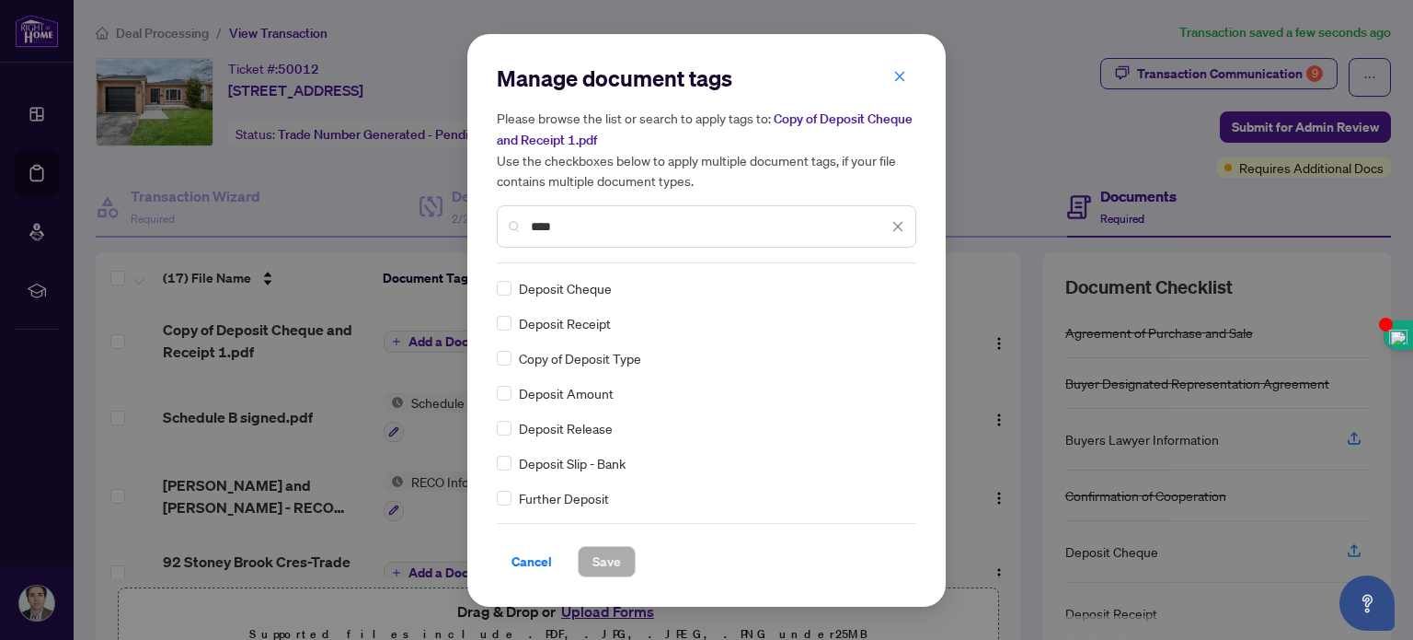
type input "****"
click at [603, 553] on span "Save" at bounding box center [607, 561] width 29 height 29
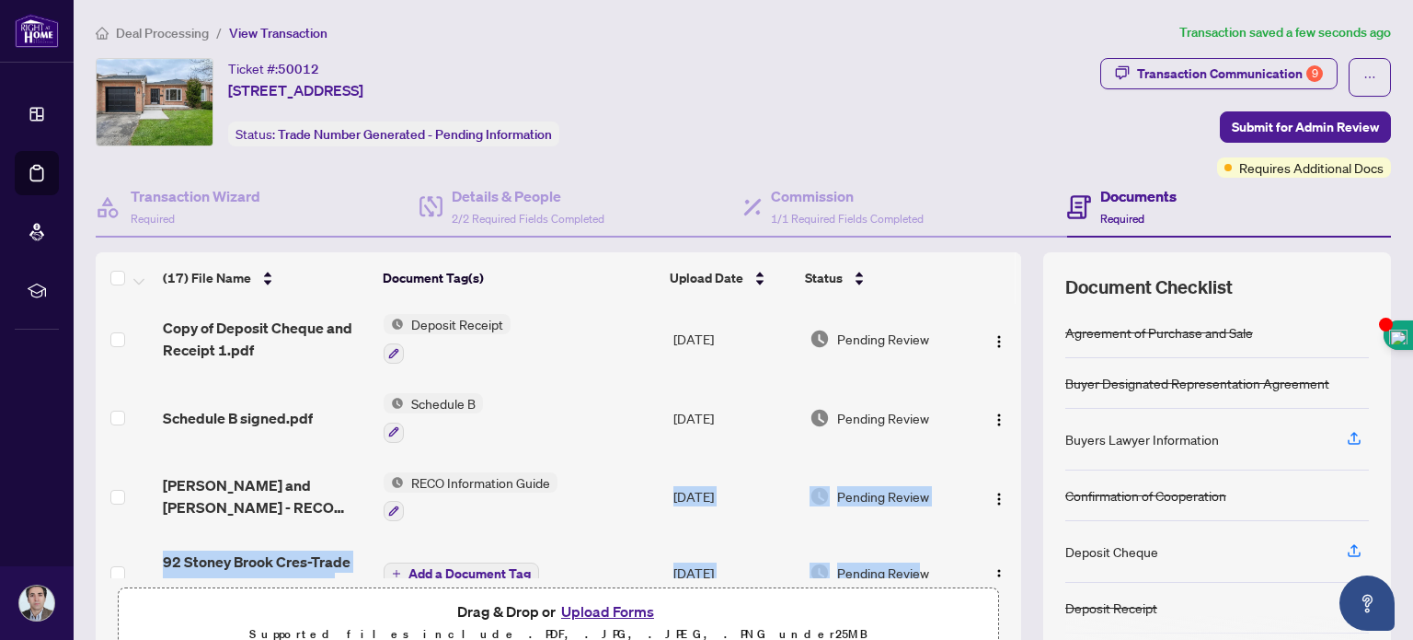
scroll to position [16, 0]
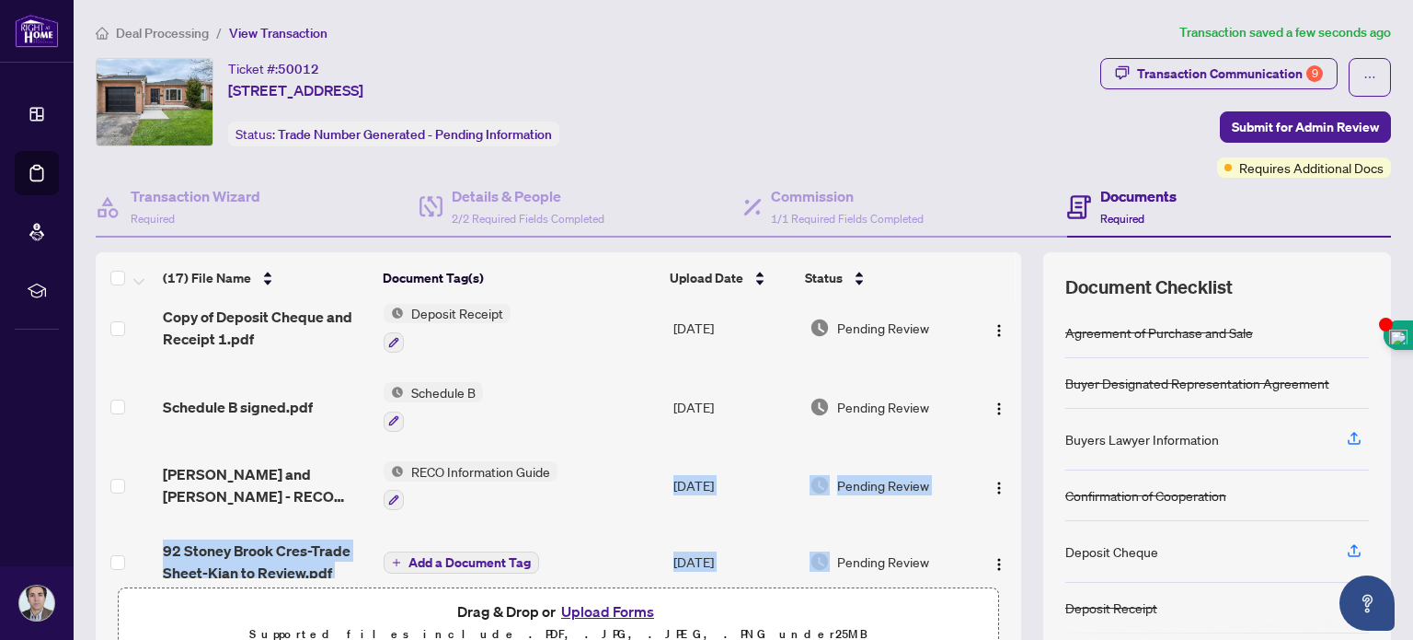
drag, startPoint x: 626, startPoint y: 522, endPoint x: 819, endPoint y: 555, distance: 196.1
click at [1228, 71] on div "Transaction Communication 9" at bounding box center [1230, 73] width 186 height 29
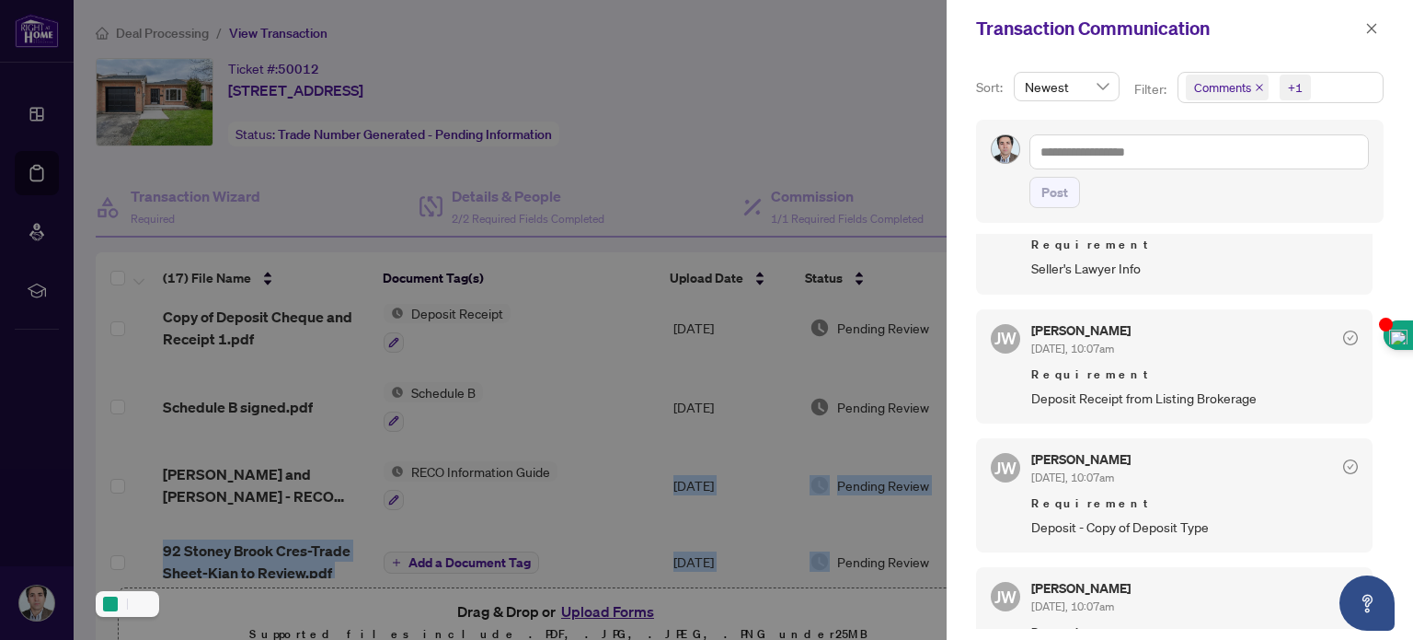
scroll to position [756, 0]
click at [1373, 30] on icon "close" at bounding box center [1372, 28] width 13 height 13
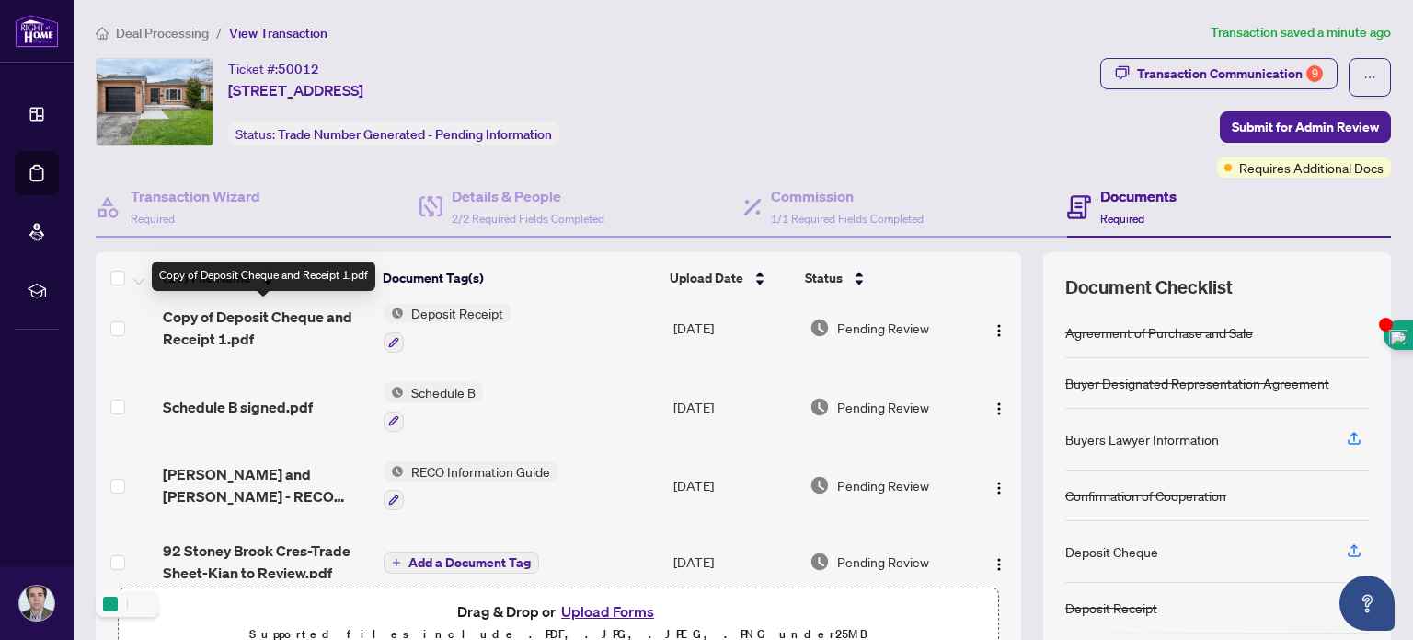
click at [270, 316] on span "Copy of Deposit Cheque and Receipt 1.pdf" at bounding box center [266, 328] width 206 height 44
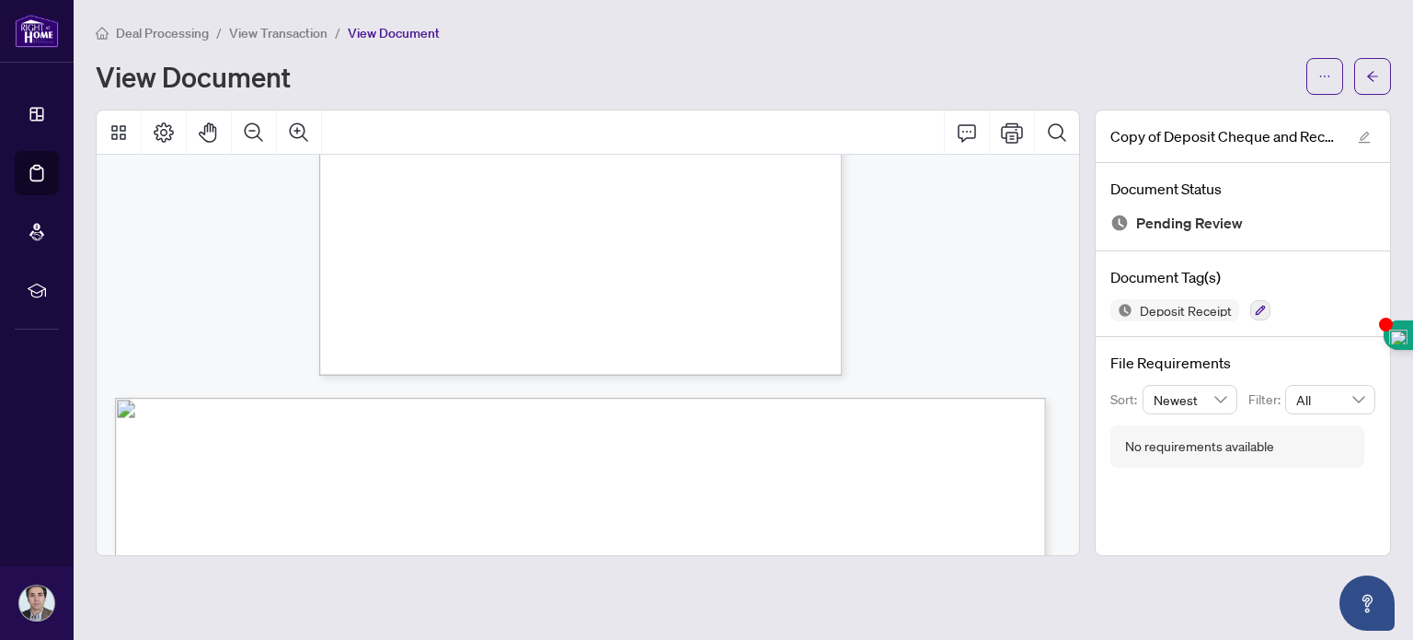
scroll to position [4546, 0]
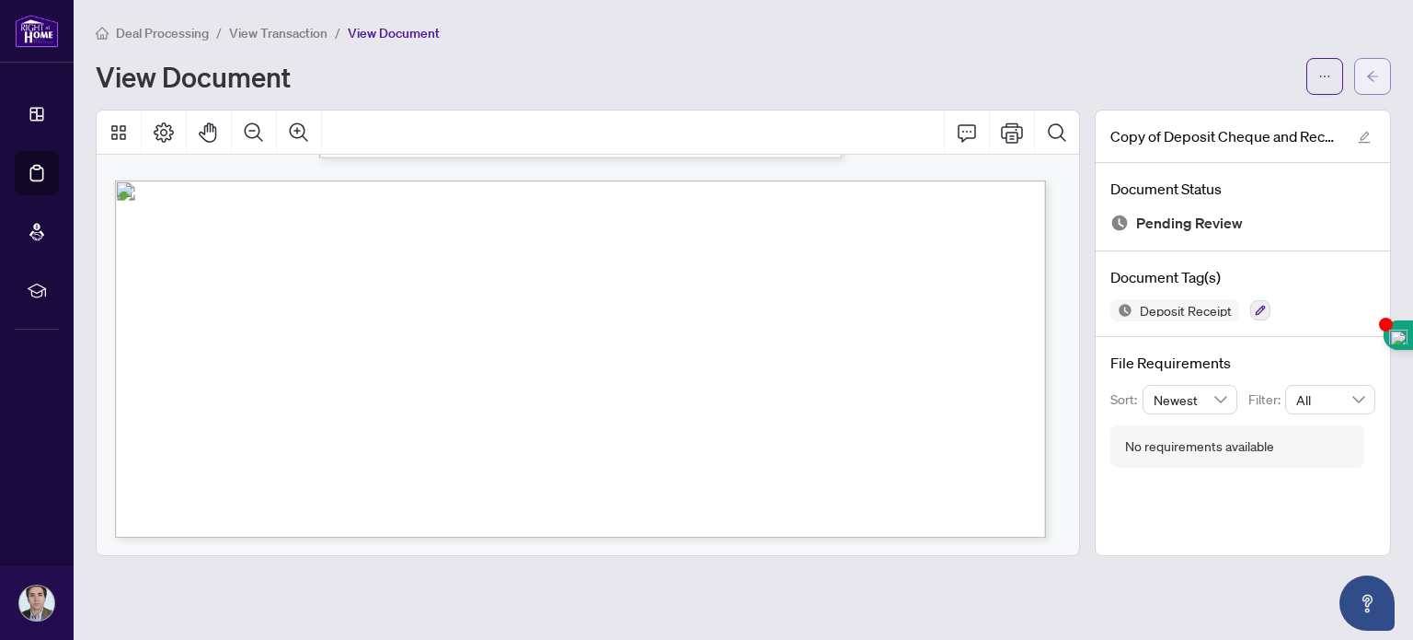
click at [1367, 72] on icon "arrow-left" at bounding box center [1373, 76] width 13 height 13
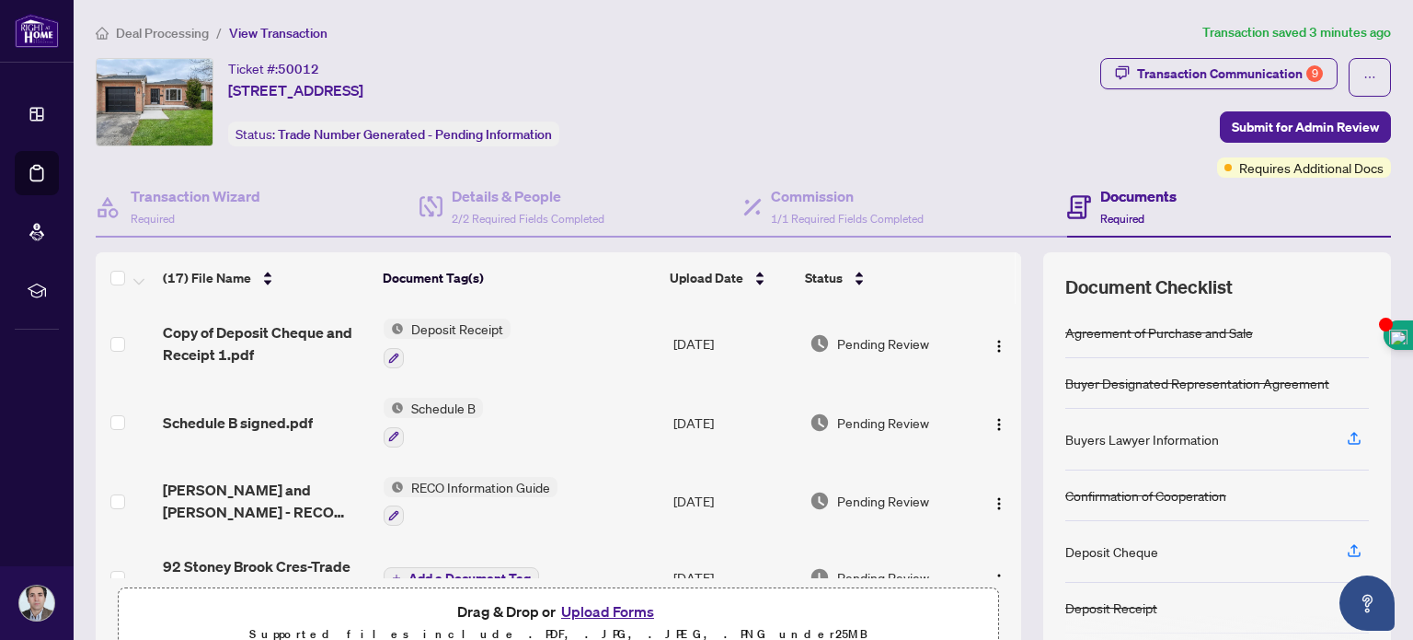
click at [599, 610] on button "Upload Forms" at bounding box center [608, 611] width 104 height 24
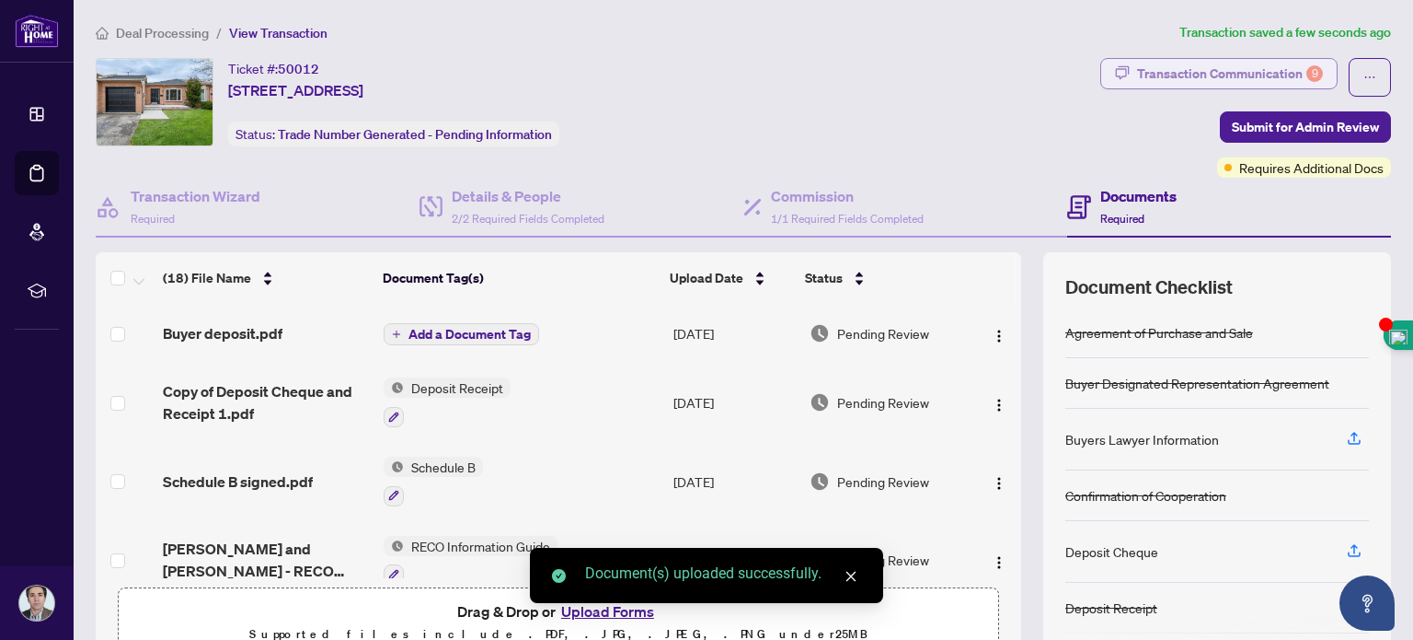
click at [1237, 76] on div "Transaction Communication 9" at bounding box center [1230, 73] width 186 height 29
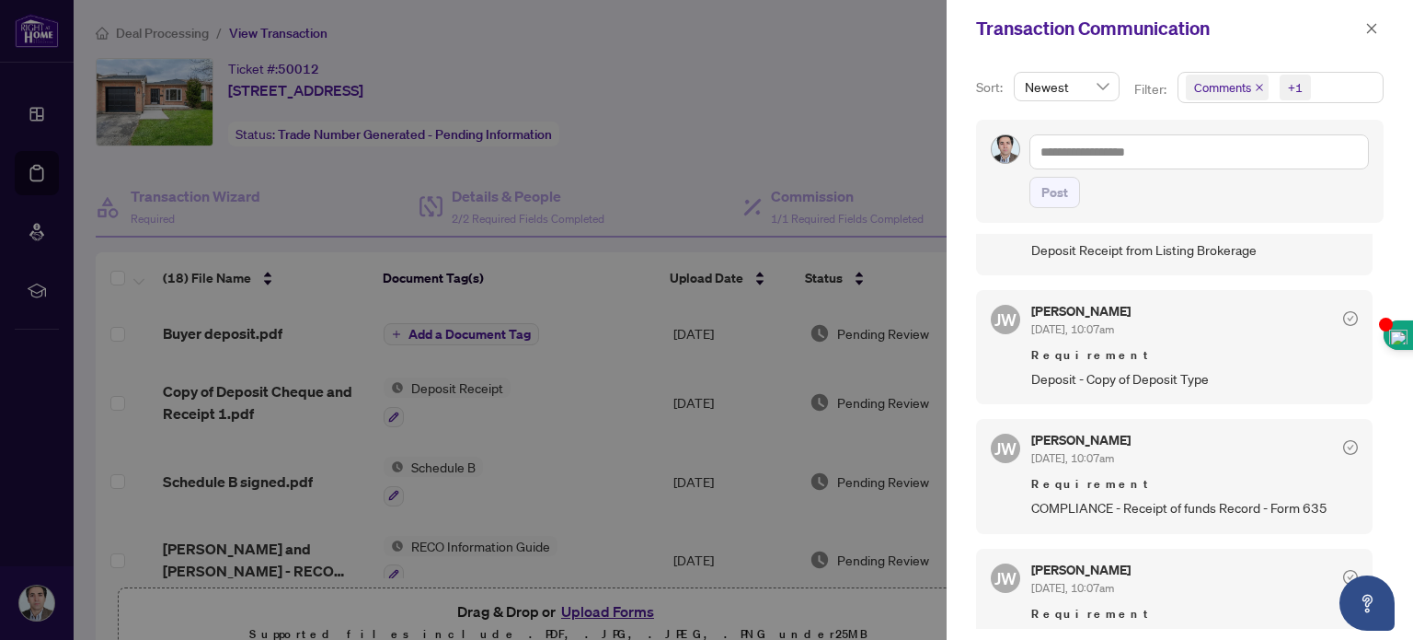
scroll to position [849, 0]
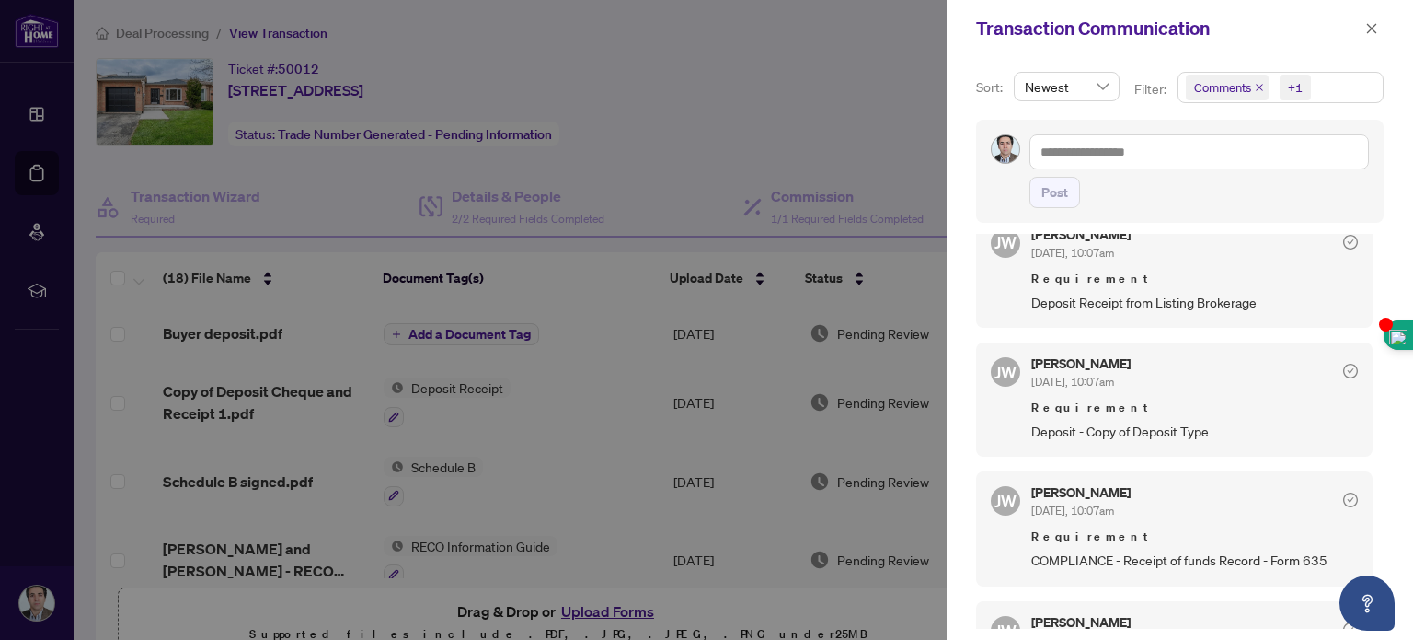
click at [598, 91] on div at bounding box center [706, 320] width 1413 height 640
click at [1374, 24] on icon "close" at bounding box center [1372, 28] width 13 height 13
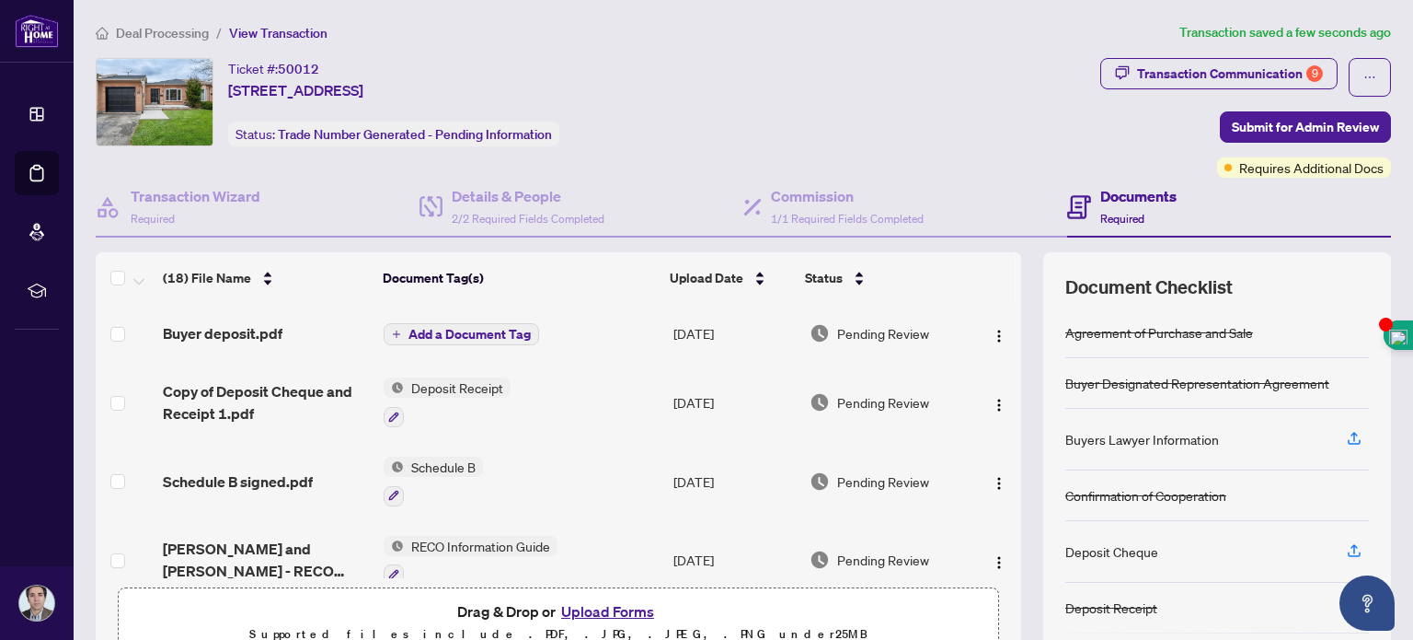
click at [439, 341] on button "Add a Document Tag" at bounding box center [462, 334] width 156 height 22
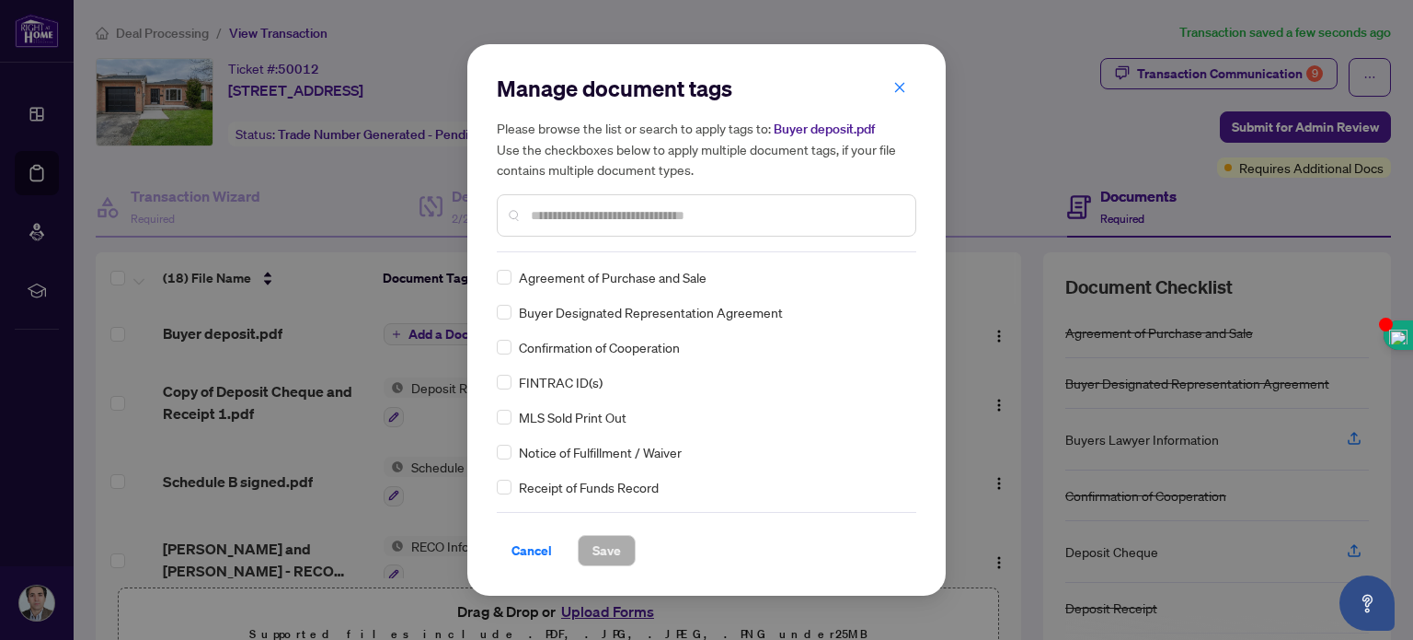
drag, startPoint x: 552, startPoint y: 236, endPoint x: 548, endPoint y: 226, distance: 11.1
click at [548, 226] on div "Manage document tags Please browse the list or search to apply tags to: Buyer d…" at bounding box center [707, 163] width 420 height 179
click at [545, 218] on input "text" at bounding box center [716, 215] width 370 height 20
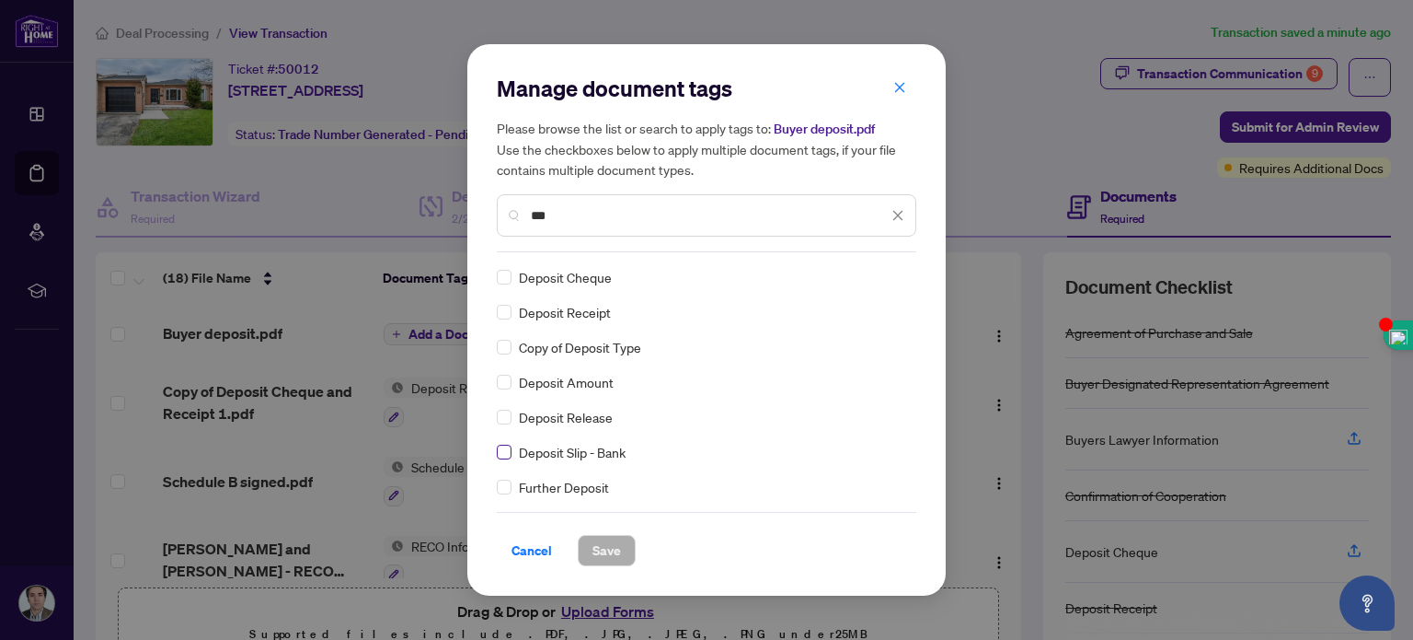
type input "***"
click at [606, 545] on span "Save" at bounding box center [607, 550] width 29 height 29
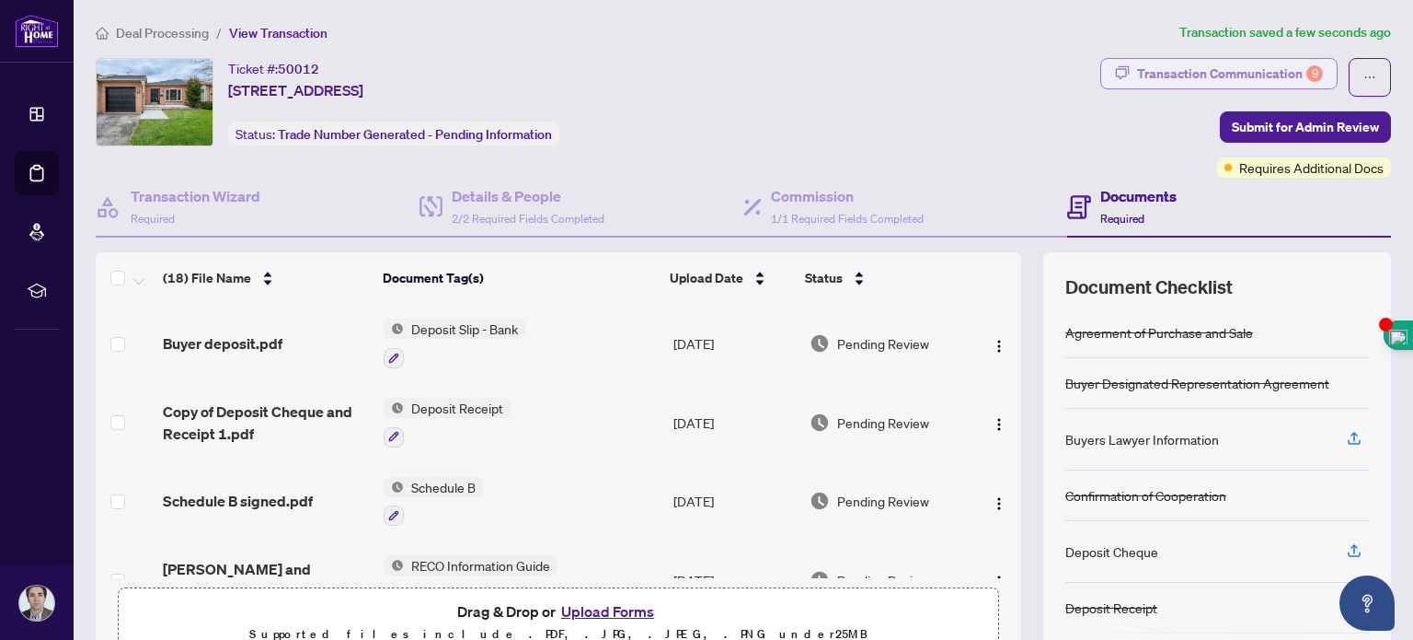
click at [1259, 70] on div "Transaction Communication 9" at bounding box center [1230, 73] width 186 height 29
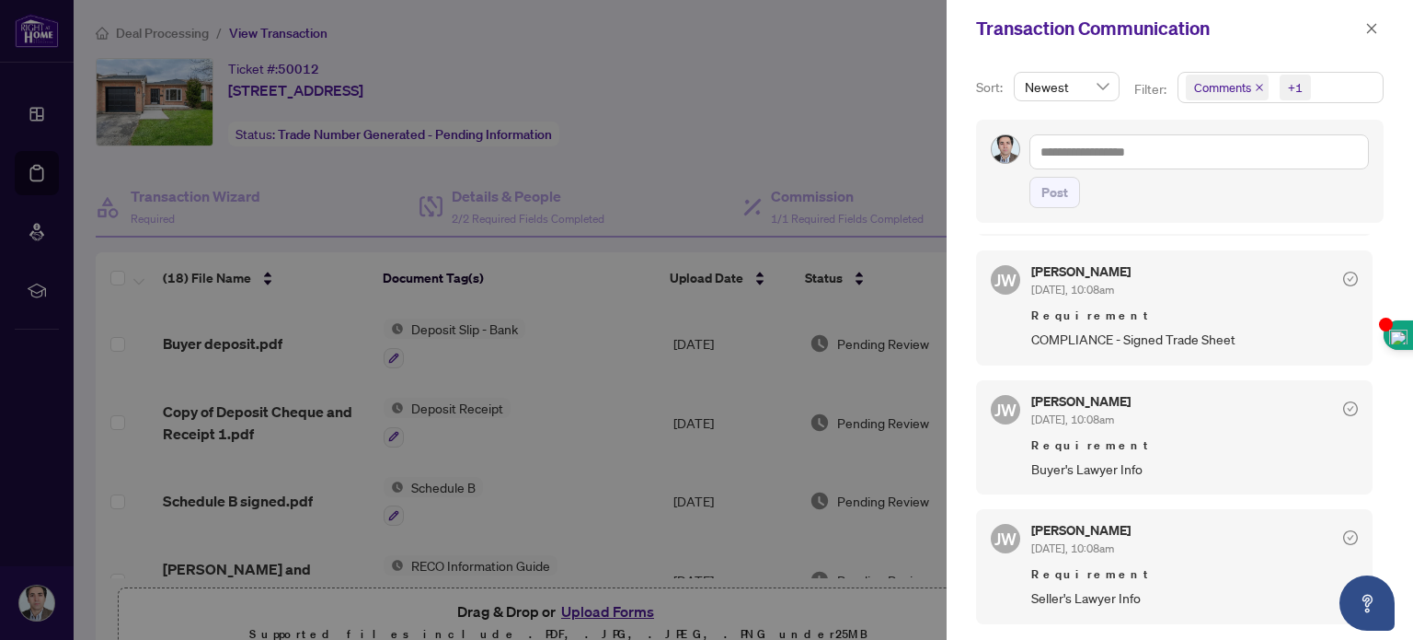
scroll to position [412, 0]
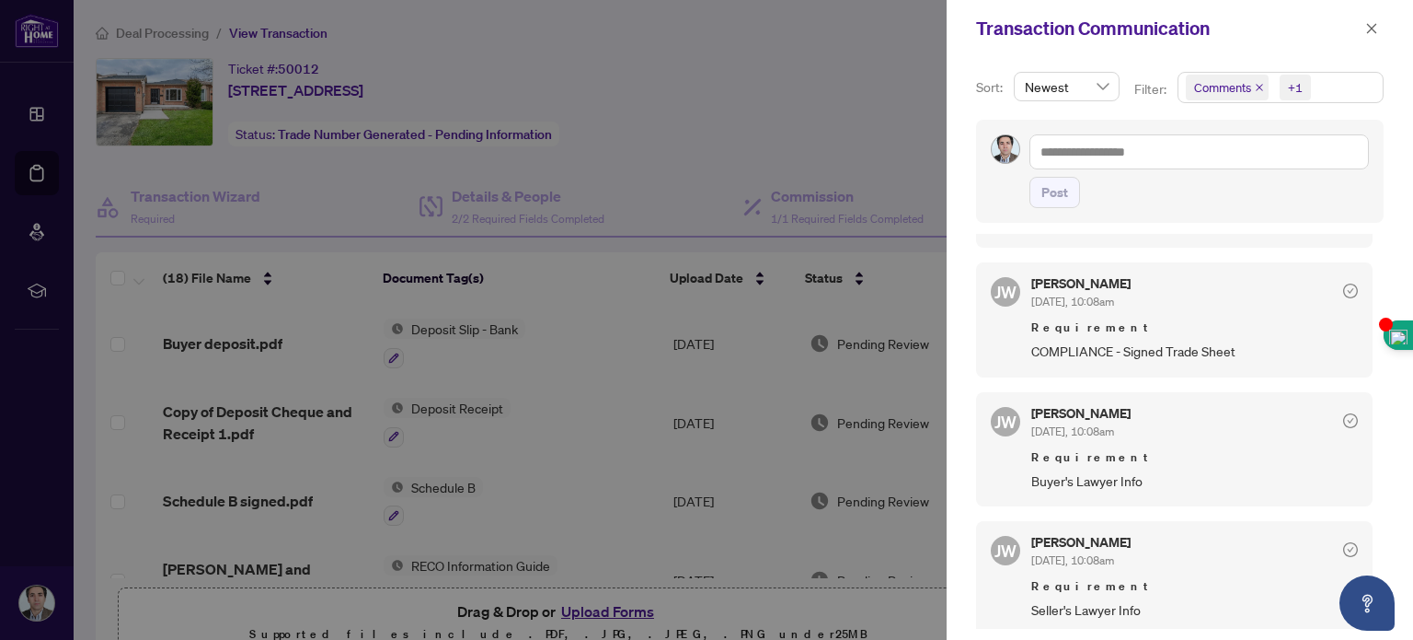
click at [1129, 350] on span "COMPLIANCE - Signed Trade Sheet" at bounding box center [1195, 350] width 327 height 21
click at [1059, 286] on div "[PERSON_NAME] [DATE], 10:08am" at bounding box center [1081, 294] width 99 height 34
click at [1371, 25] on icon "close" at bounding box center [1372, 28] width 13 height 13
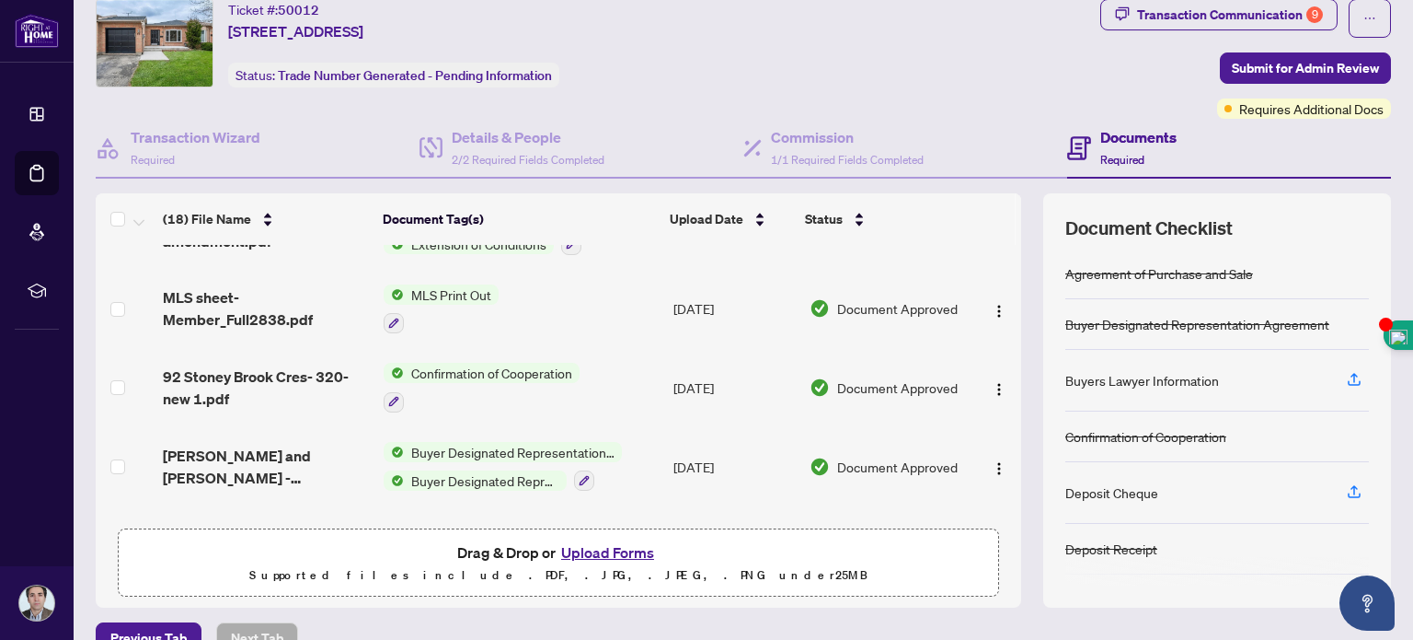
scroll to position [1123, 0]
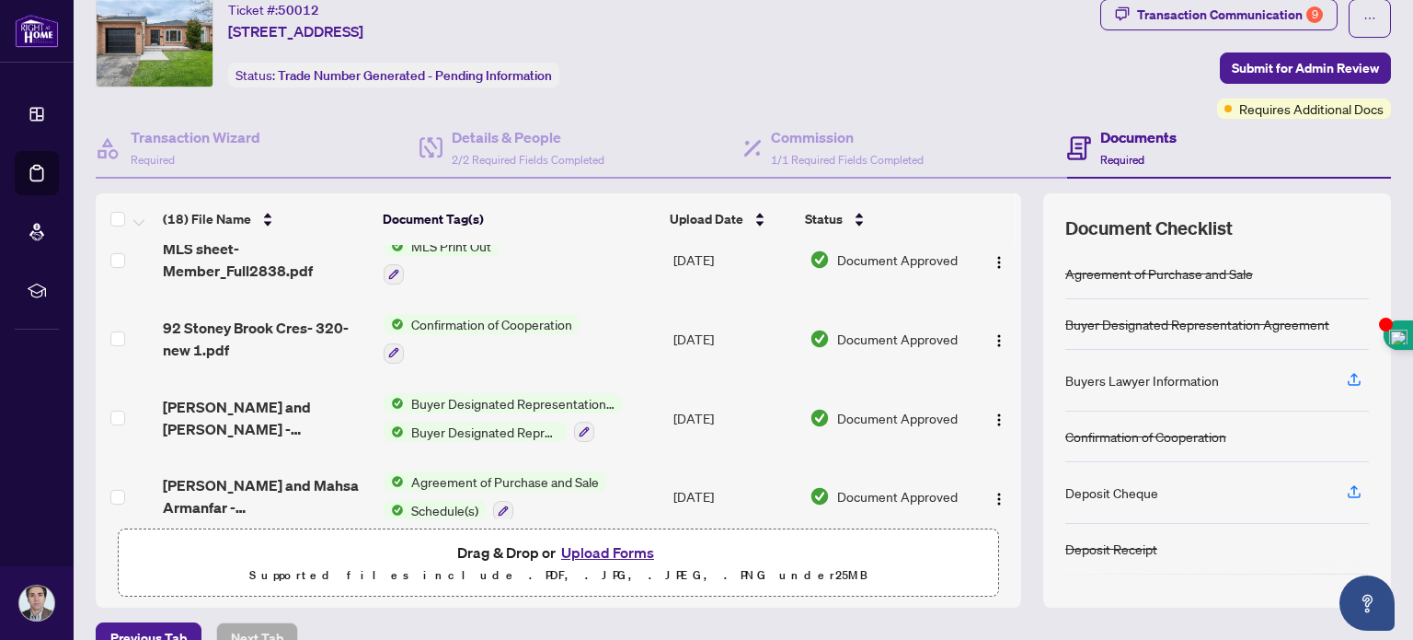
click at [600, 540] on button "Upload Forms" at bounding box center [608, 552] width 104 height 24
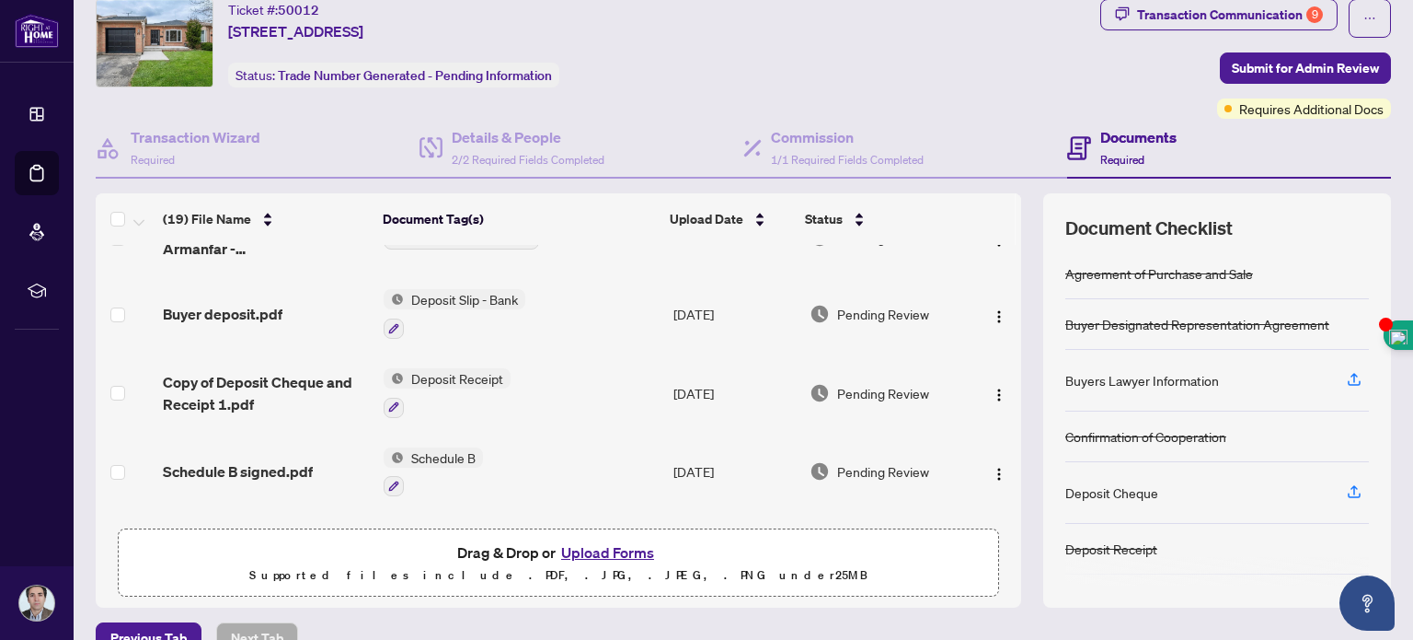
scroll to position [0, 0]
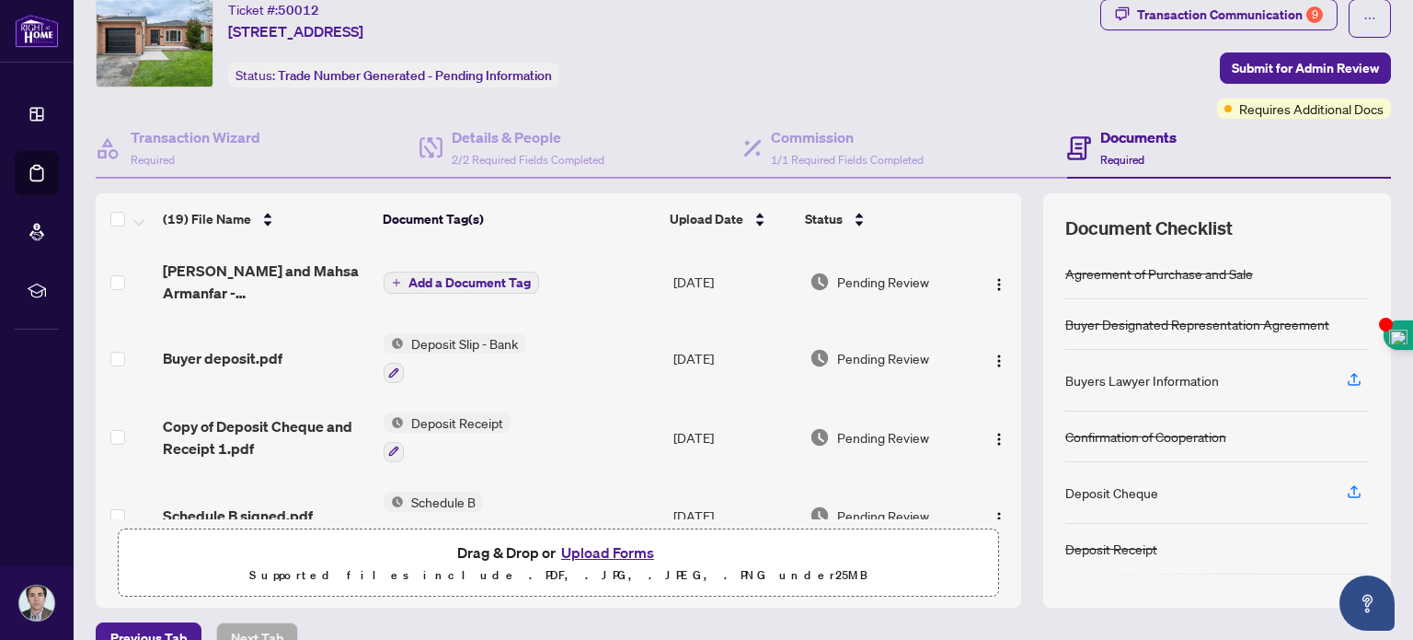
click at [453, 276] on span "Add a Document Tag" at bounding box center [470, 282] width 122 height 13
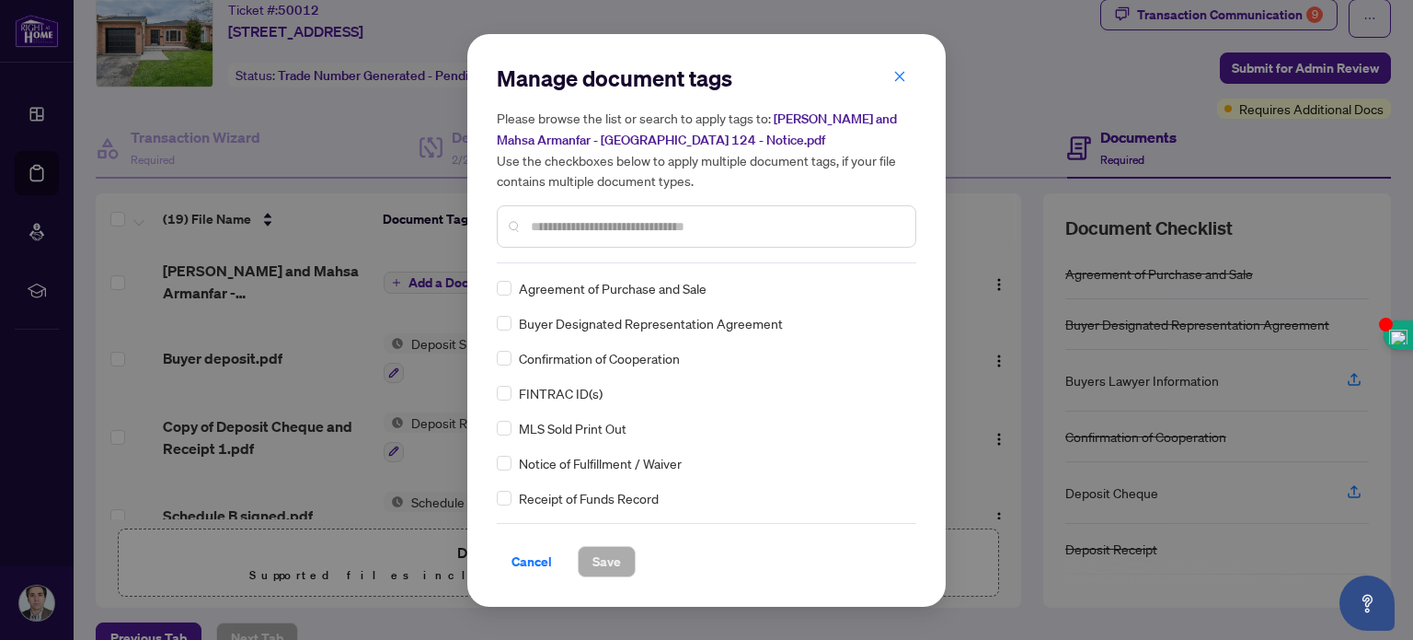
click at [659, 257] on div "Manage document tags Please browse the list or search to apply tags to: [PERSON…" at bounding box center [707, 163] width 420 height 200
click at [611, 235] on input "text" at bounding box center [716, 226] width 370 height 20
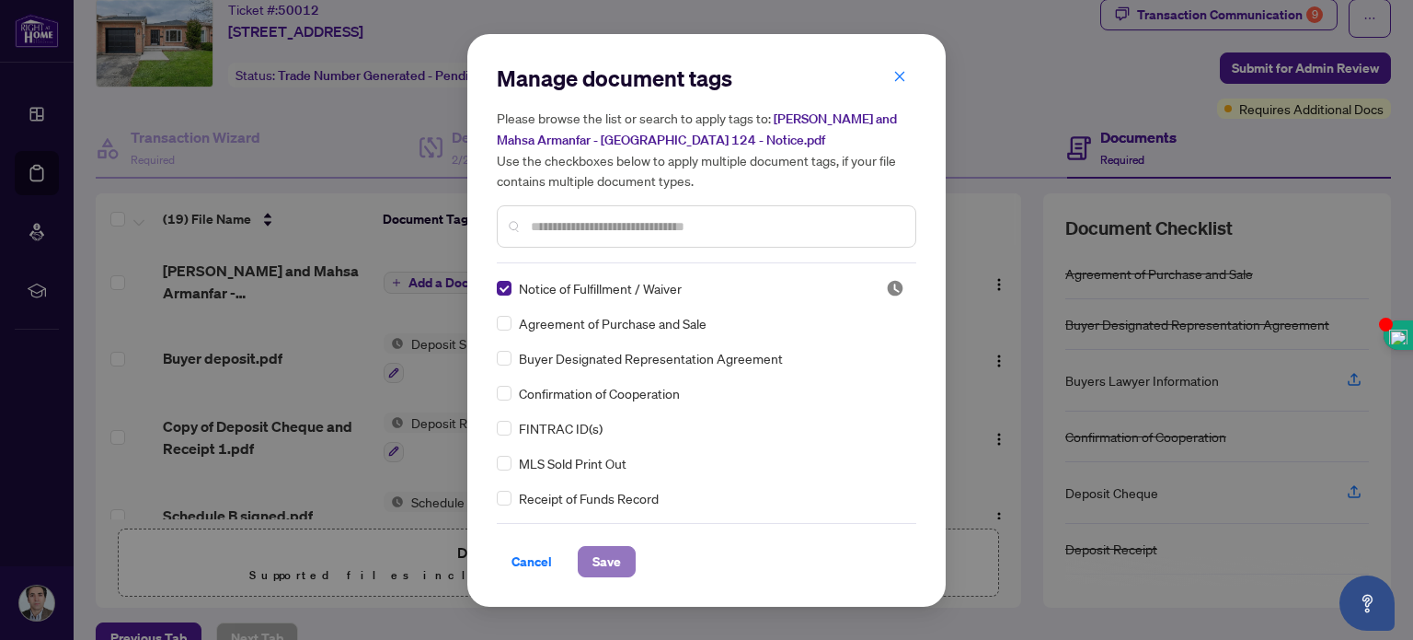
click at [602, 557] on span "Save" at bounding box center [607, 561] width 29 height 29
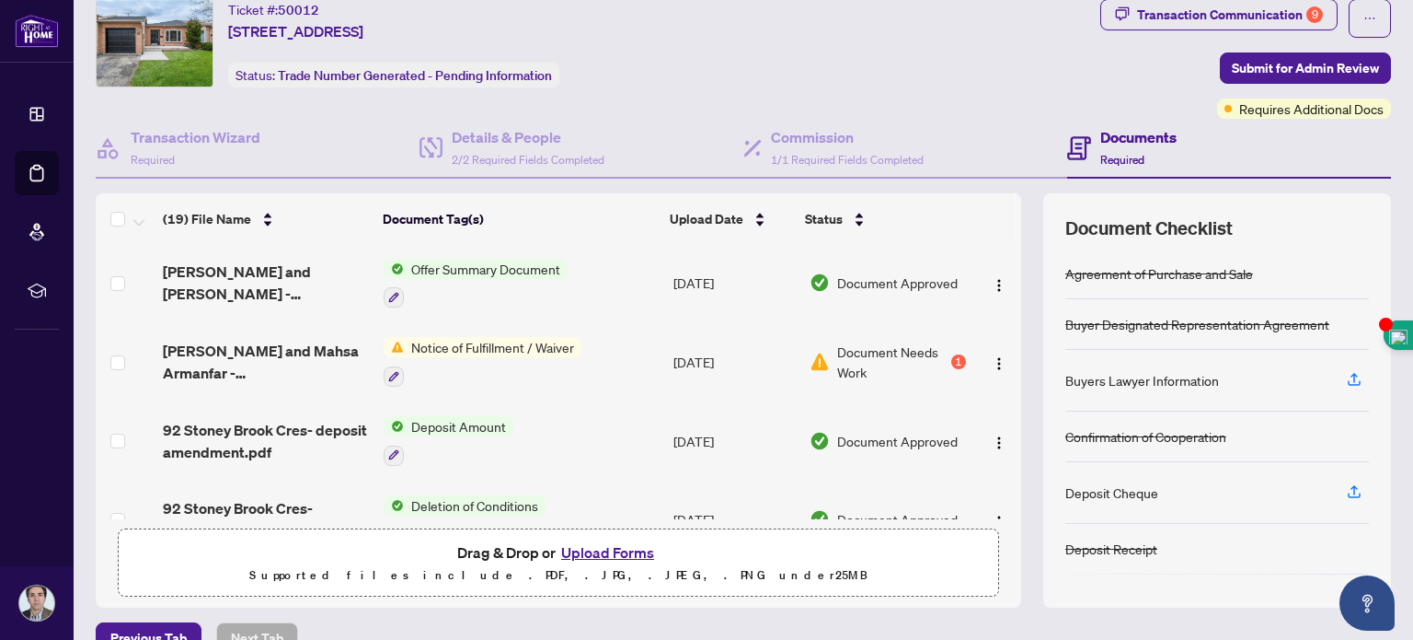
scroll to position [883, 0]
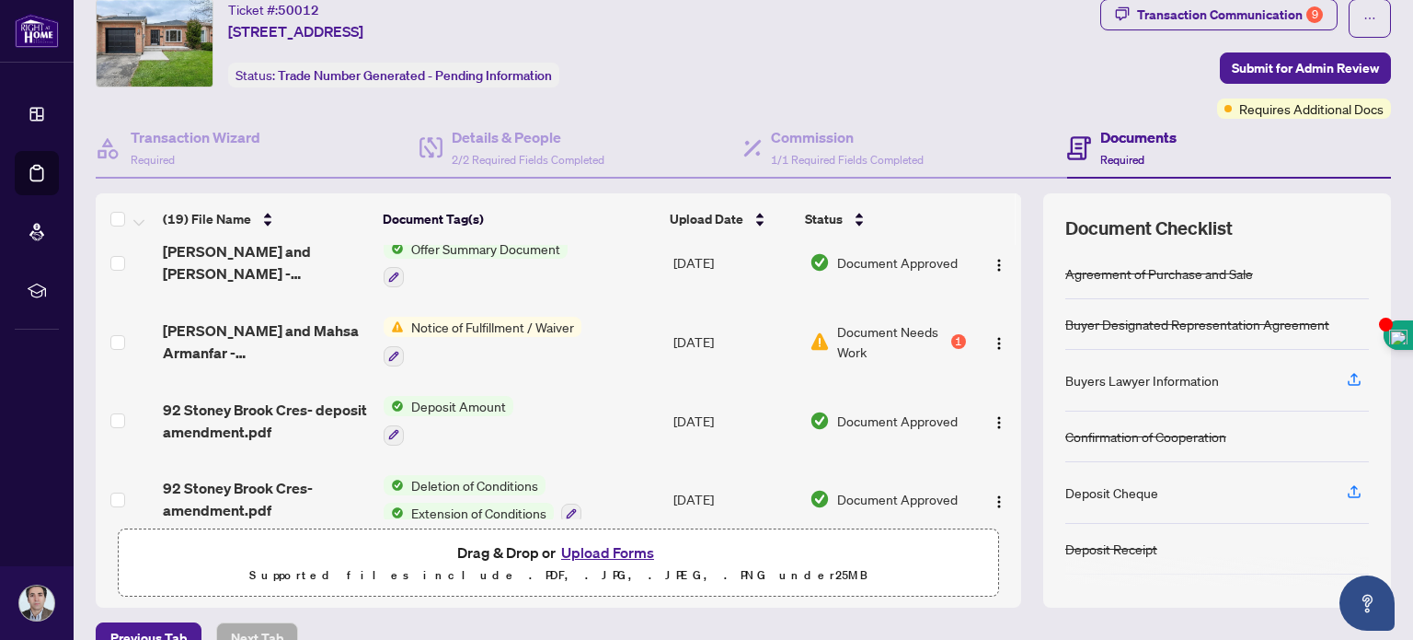
click at [847, 321] on span "Document Needs Work" at bounding box center [892, 341] width 110 height 40
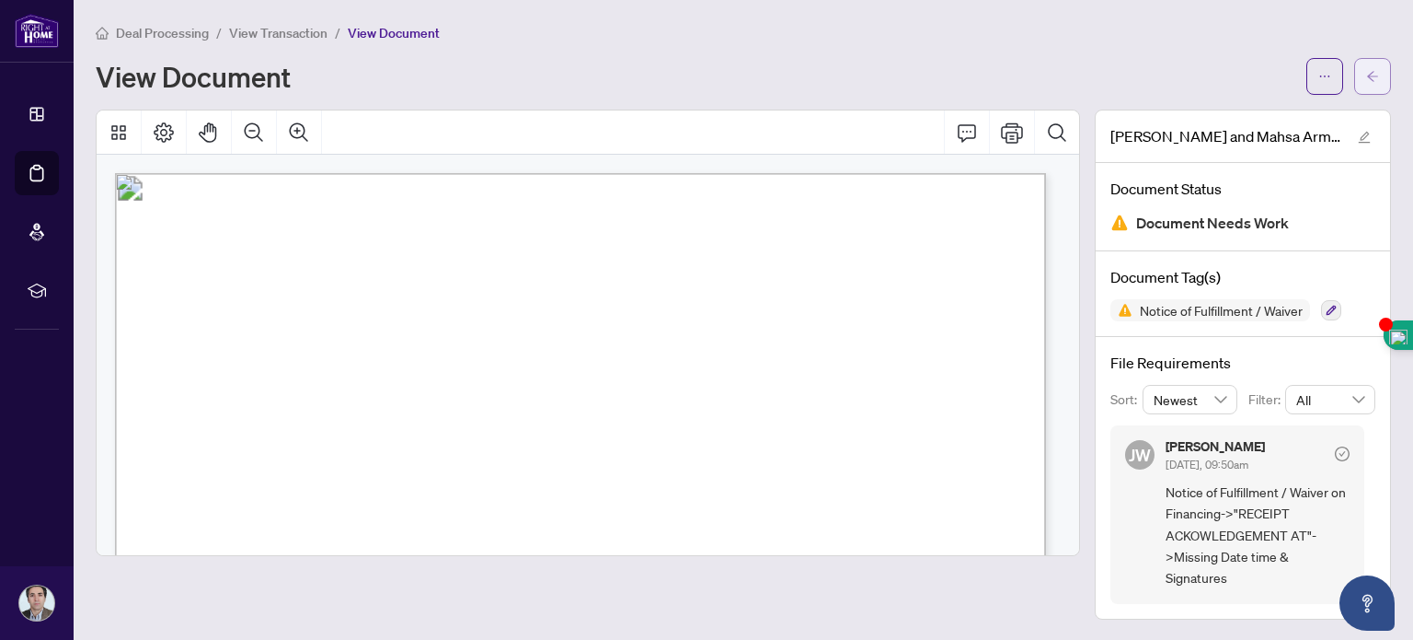
click at [1377, 85] on span "button" at bounding box center [1373, 76] width 13 height 29
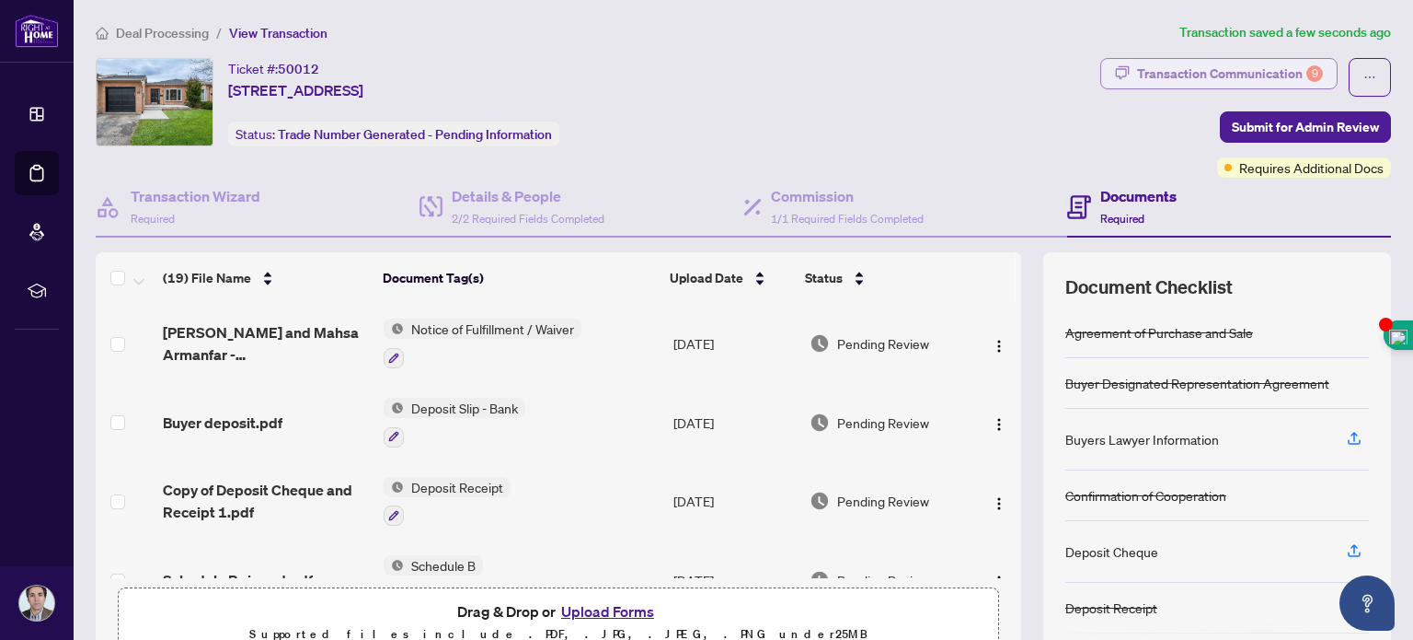
click at [1242, 76] on div "Transaction Communication 9" at bounding box center [1230, 73] width 186 height 29
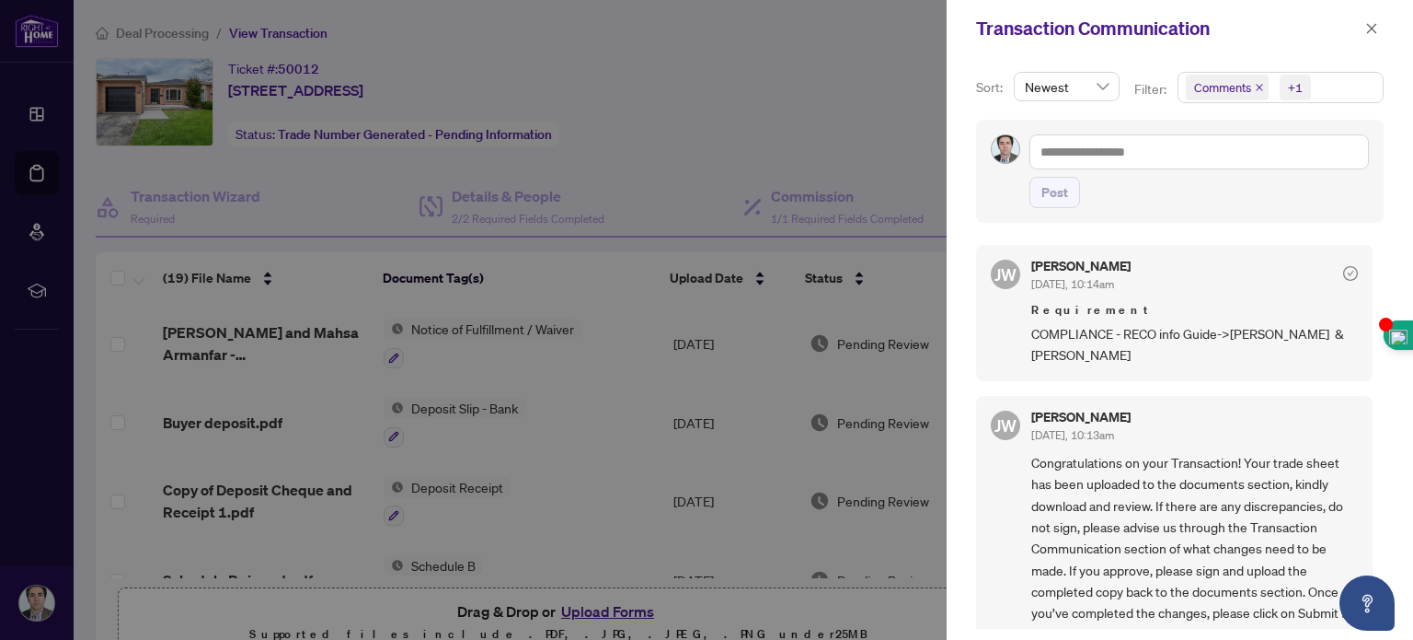
click at [1377, 264] on div "[PERSON_NAME] [DATE], 10:14am Requirement COMPLIANCE - RECO info Guide->[PERSON…" at bounding box center [1180, 431] width 408 height 395
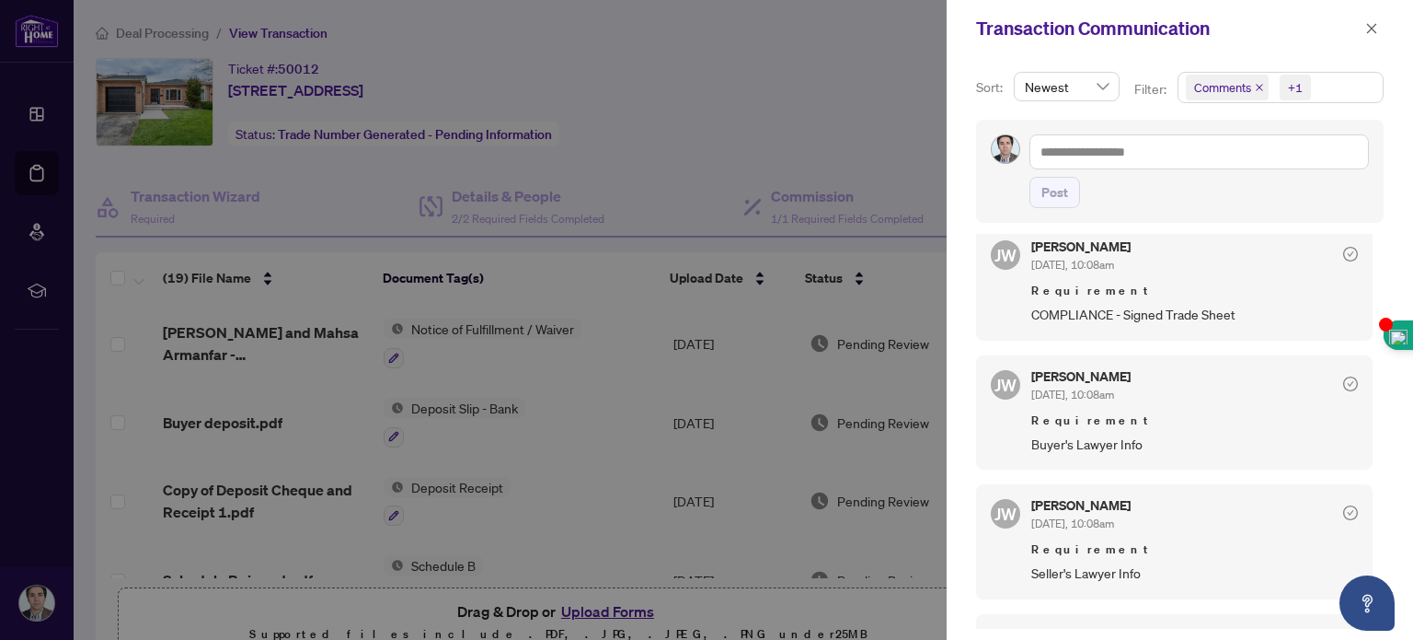
scroll to position [438, 0]
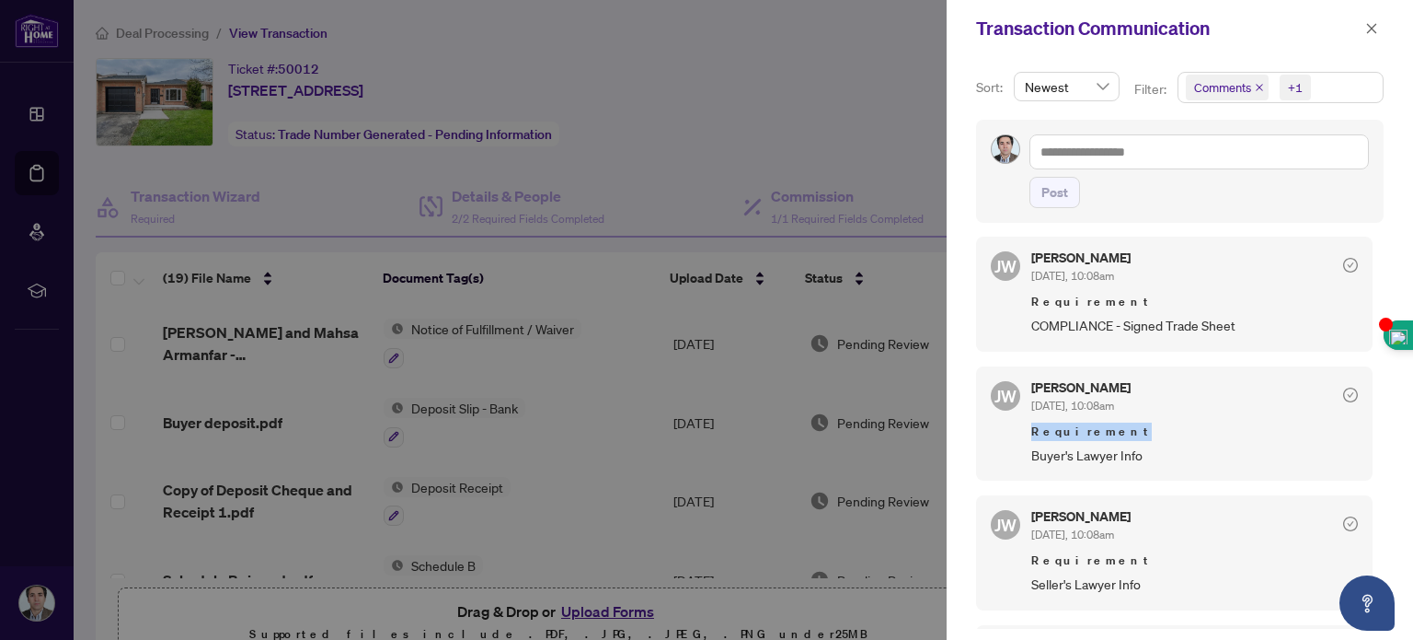
drag, startPoint x: 1379, startPoint y: 422, endPoint x: 1377, endPoint y: 409, distance: 13.2
click at [1377, 409] on div "Sort: Newest Filter: Comments +1 Post [PERSON_NAME] [DATE], 10:14am Requirement…" at bounding box center [1180, 348] width 467 height 582
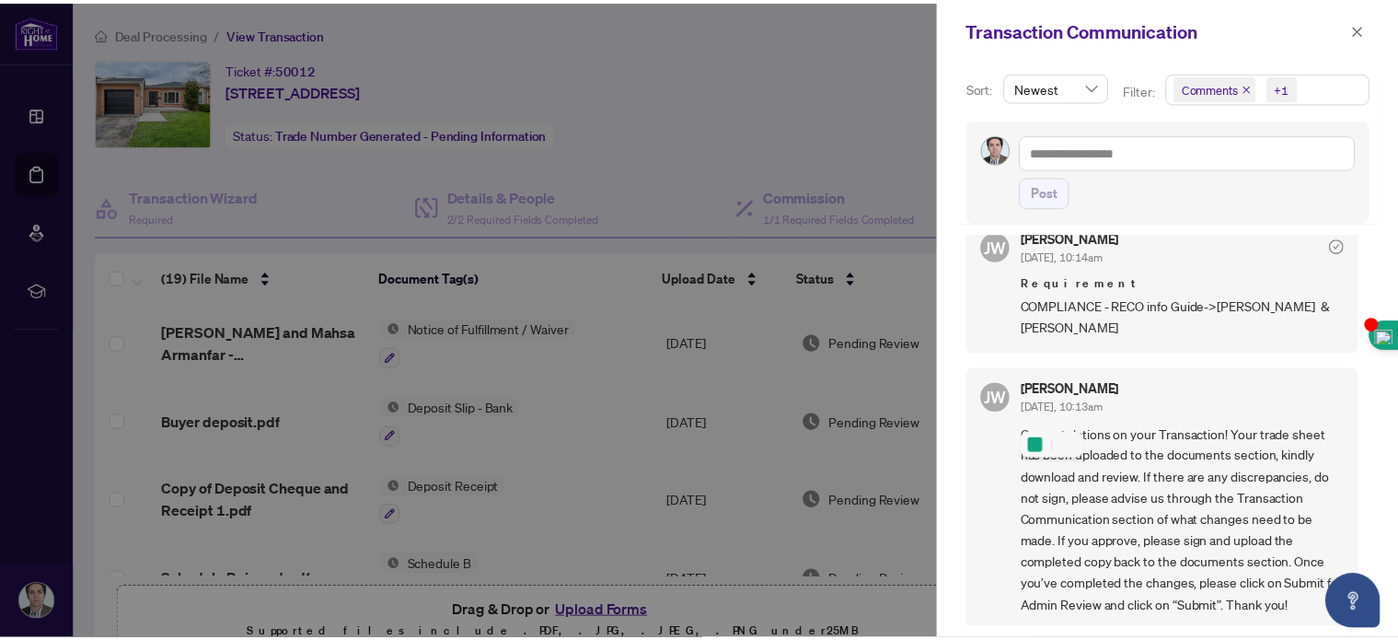
scroll to position [0, 0]
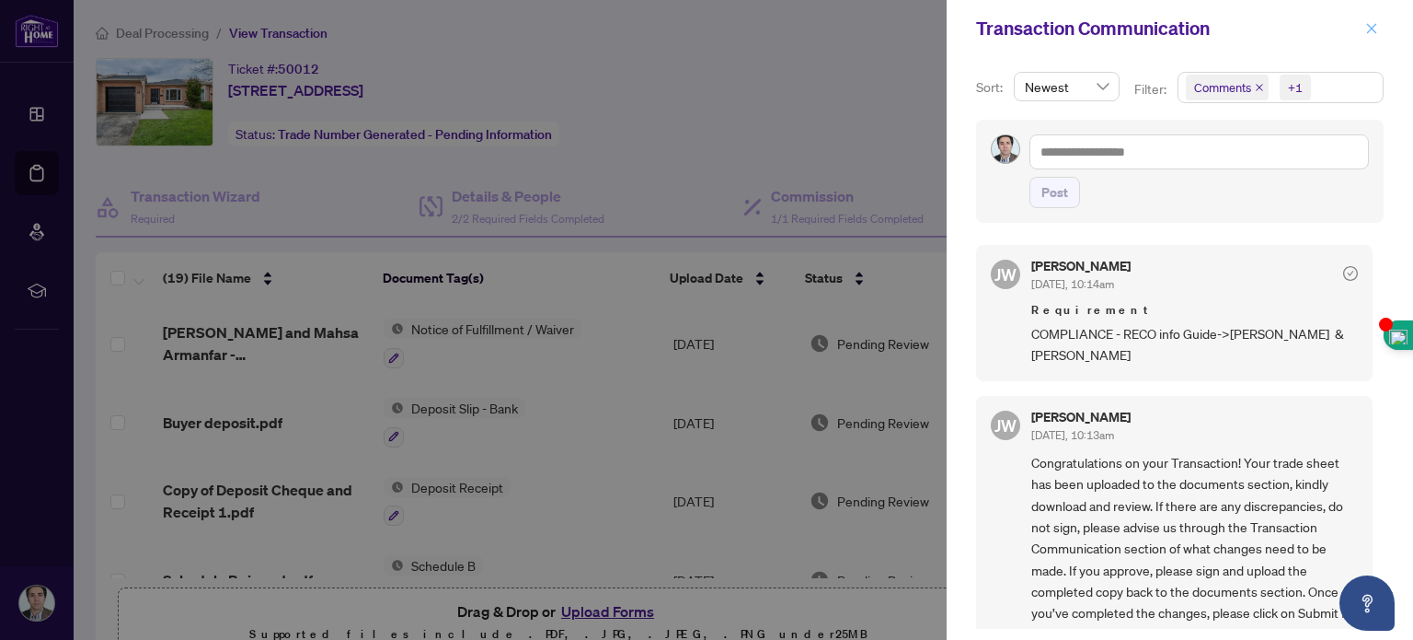
click at [1373, 25] on icon "close" at bounding box center [1372, 28] width 13 height 13
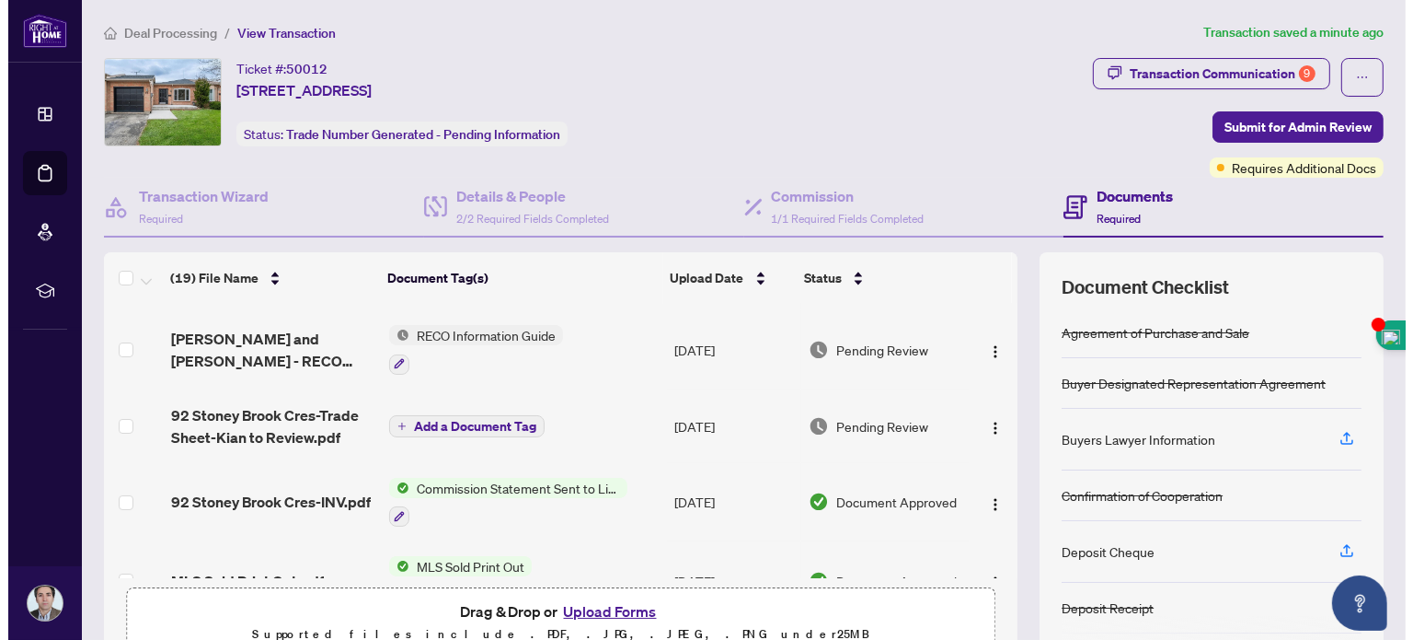
scroll to position [329, 0]
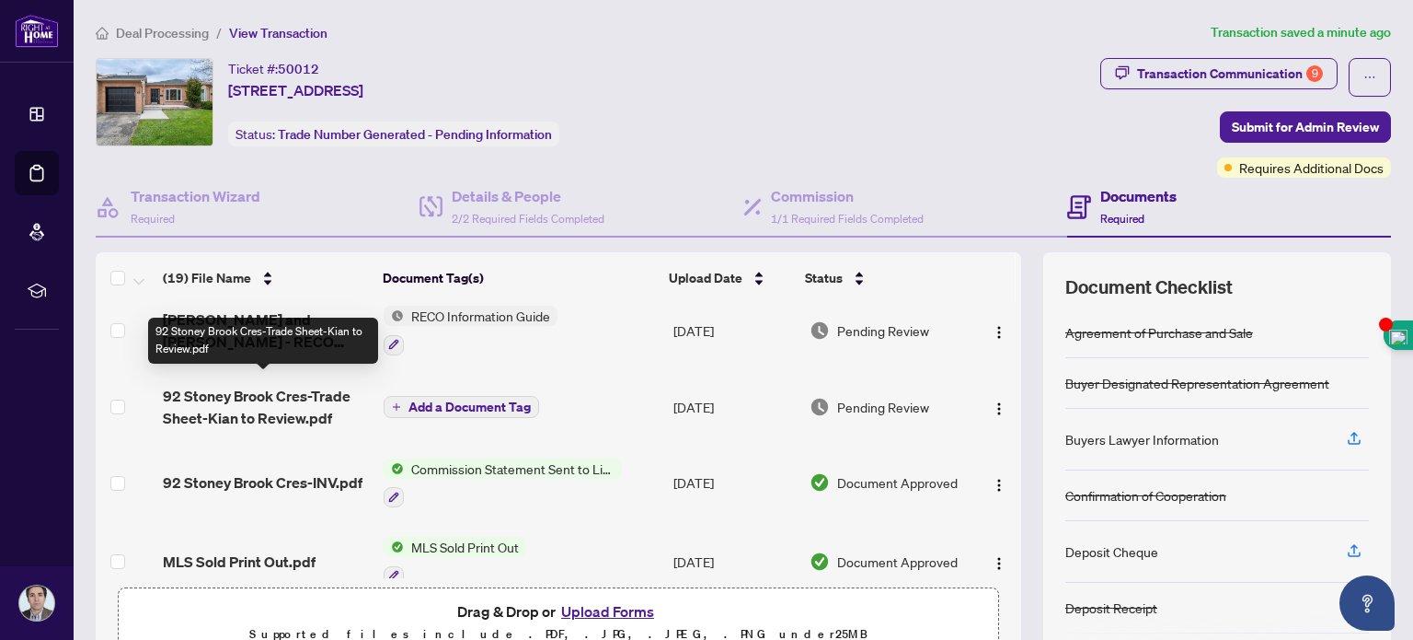
click at [287, 386] on span "92 Stoney Brook Cres-Trade Sheet-Kian to Review.pdf" at bounding box center [266, 407] width 206 height 44
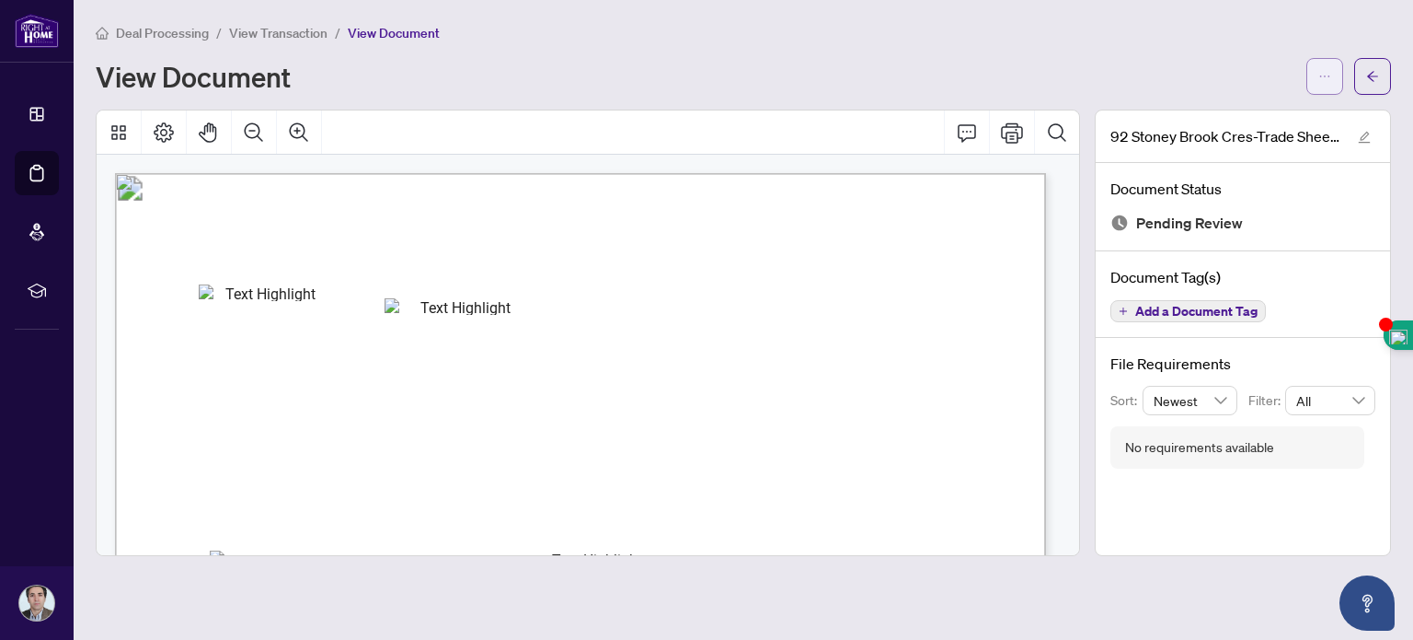
click at [1328, 72] on icon "ellipsis" at bounding box center [1325, 76] width 13 height 13
click at [1243, 119] on span "Download" at bounding box center [1259, 116] width 140 height 20
click at [1369, 59] on button "button" at bounding box center [1373, 76] width 37 height 37
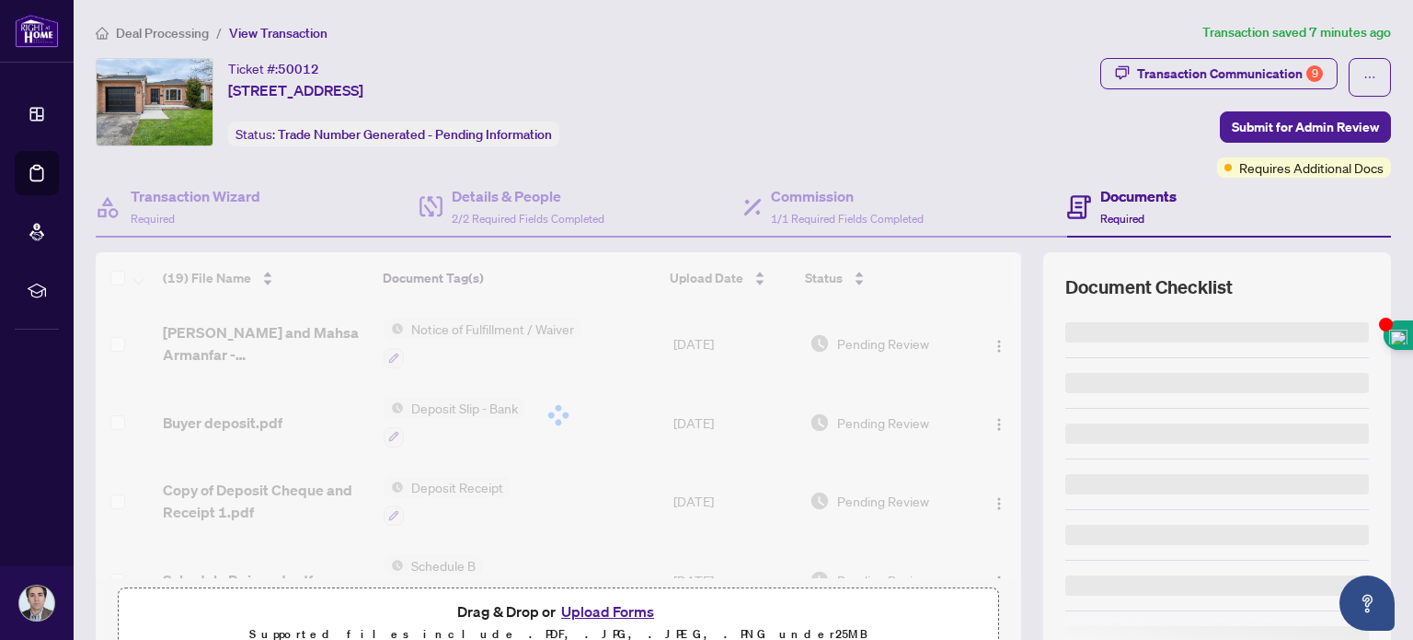
click at [605, 606] on button "Upload Forms" at bounding box center [608, 611] width 104 height 24
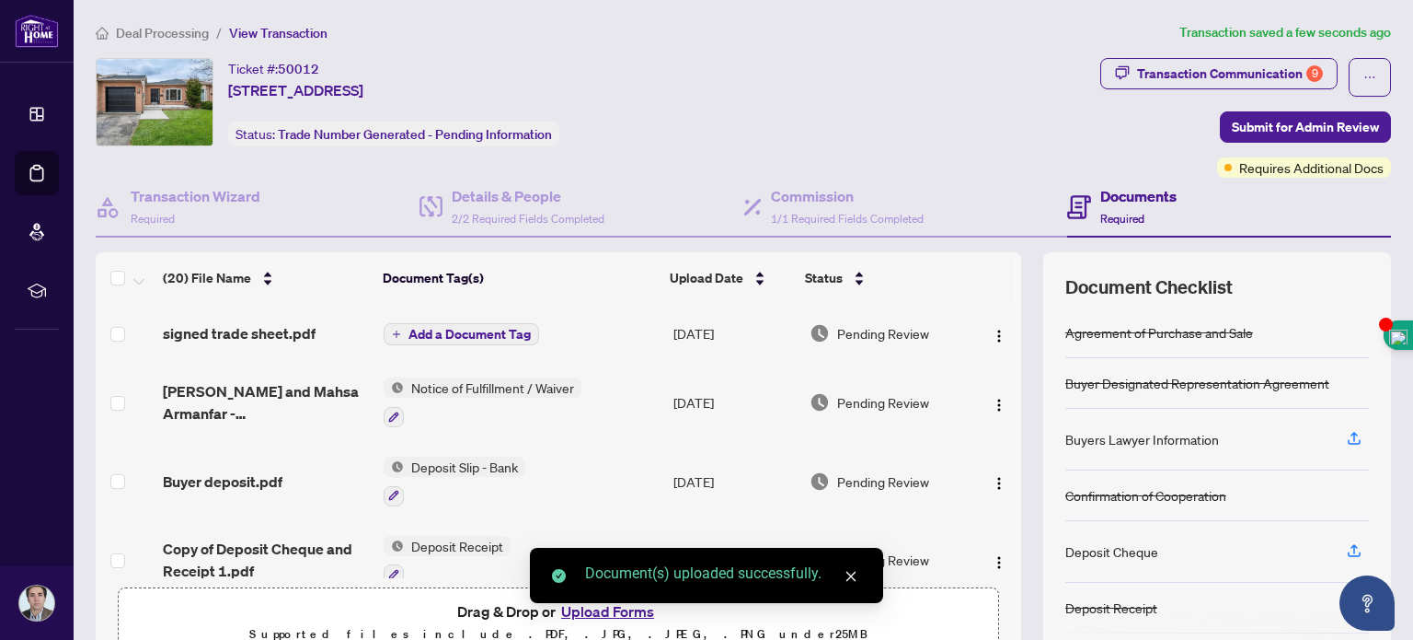
click at [453, 333] on span "Add a Document Tag" at bounding box center [470, 334] width 122 height 13
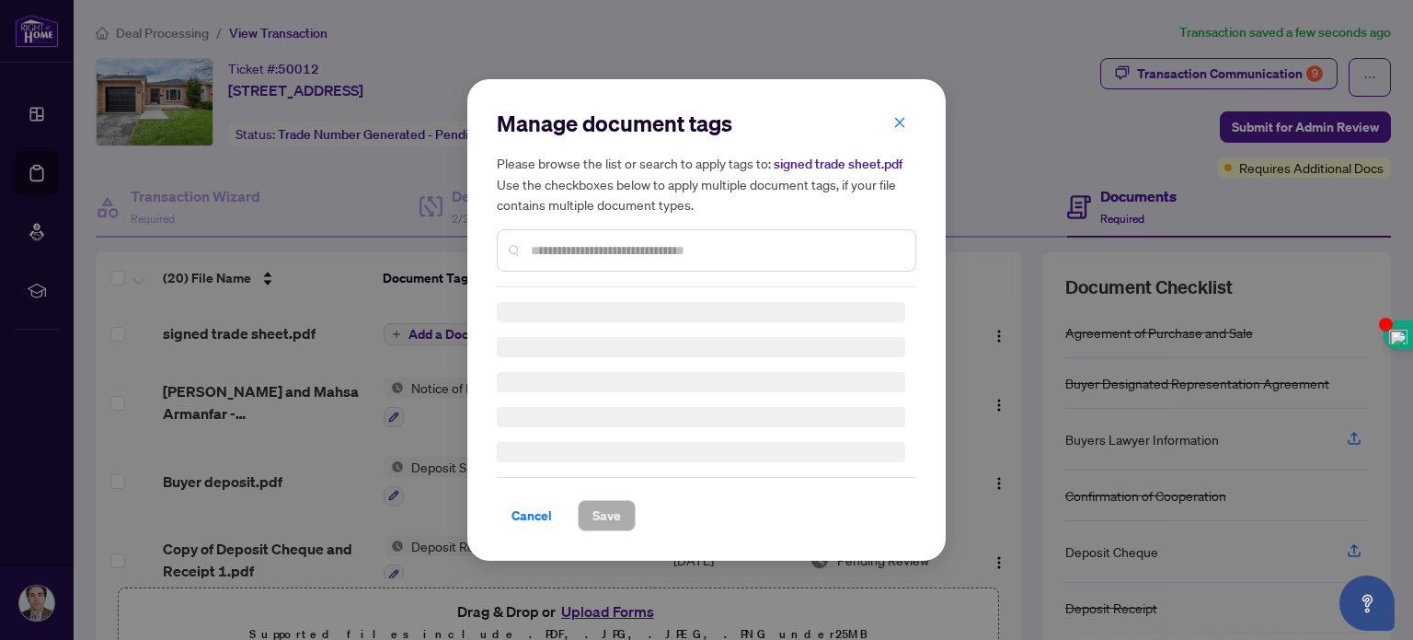
click at [611, 241] on div "Manage document tags Please browse the list or search to apply tags to: signed …" at bounding box center [707, 198] width 420 height 179
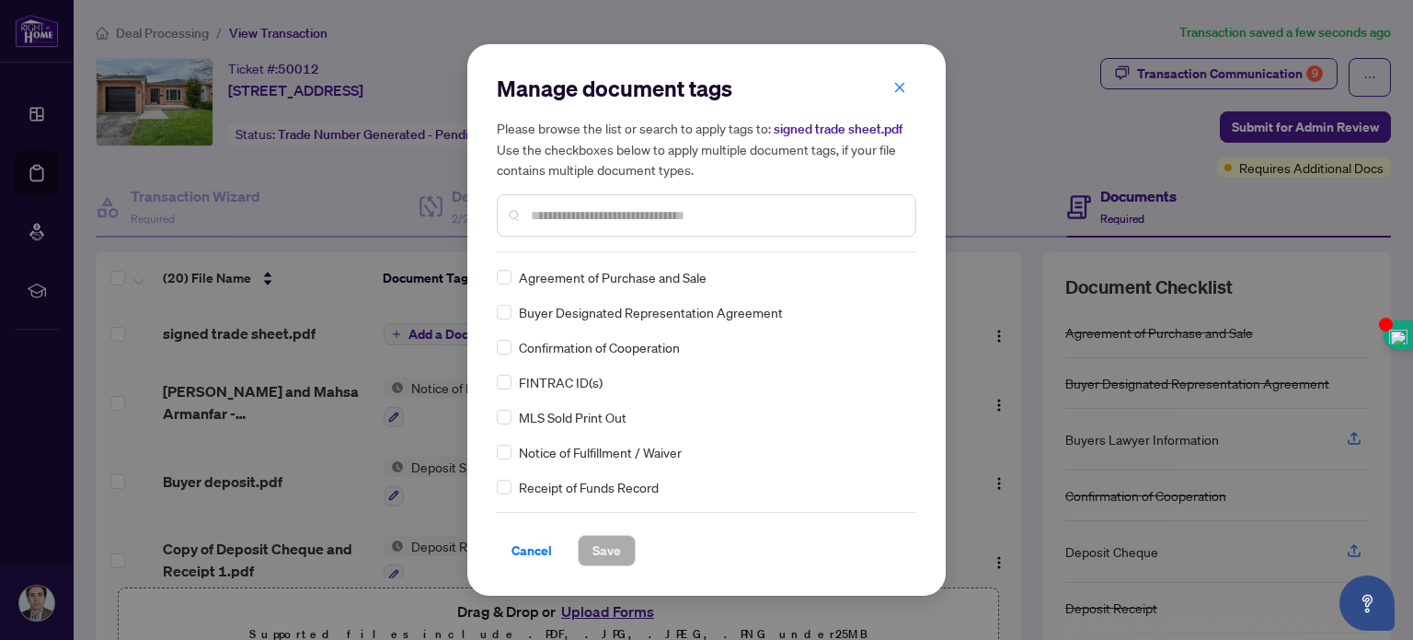
click at [585, 218] on input "text" at bounding box center [716, 215] width 370 height 20
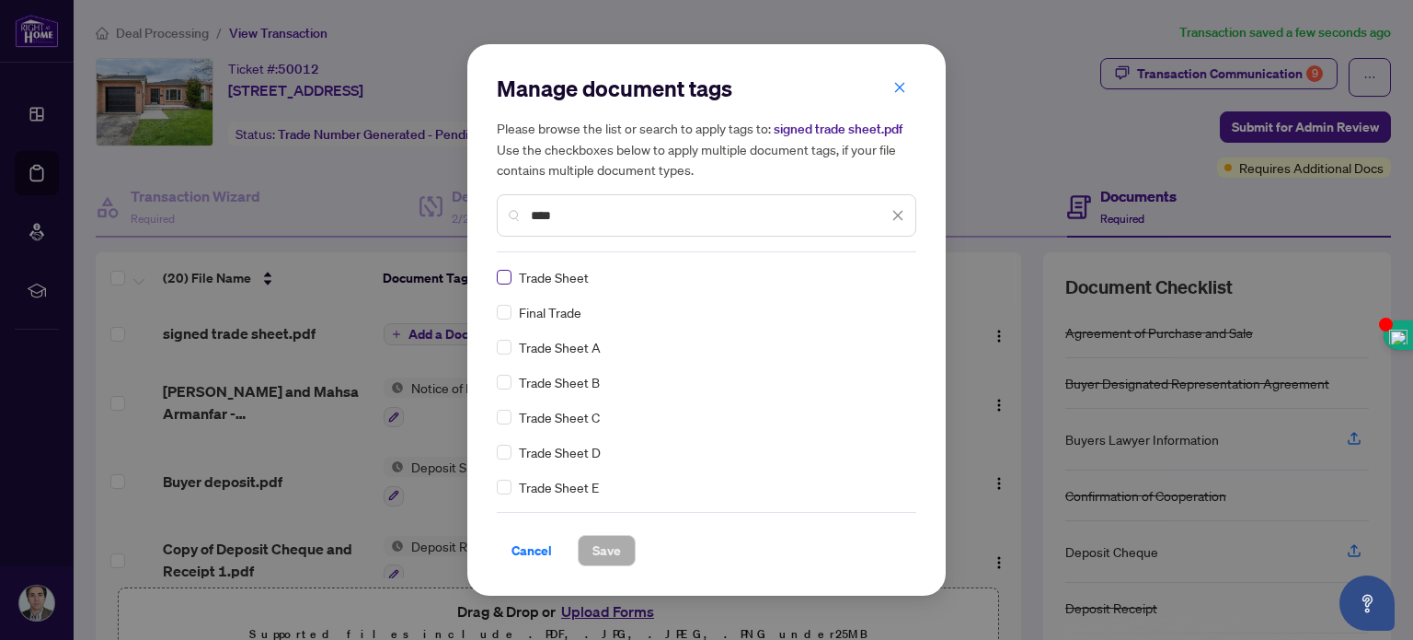
type input "****"
click at [605, 552] on span "Save" at bounding box center [607, 550] width 29 height 29
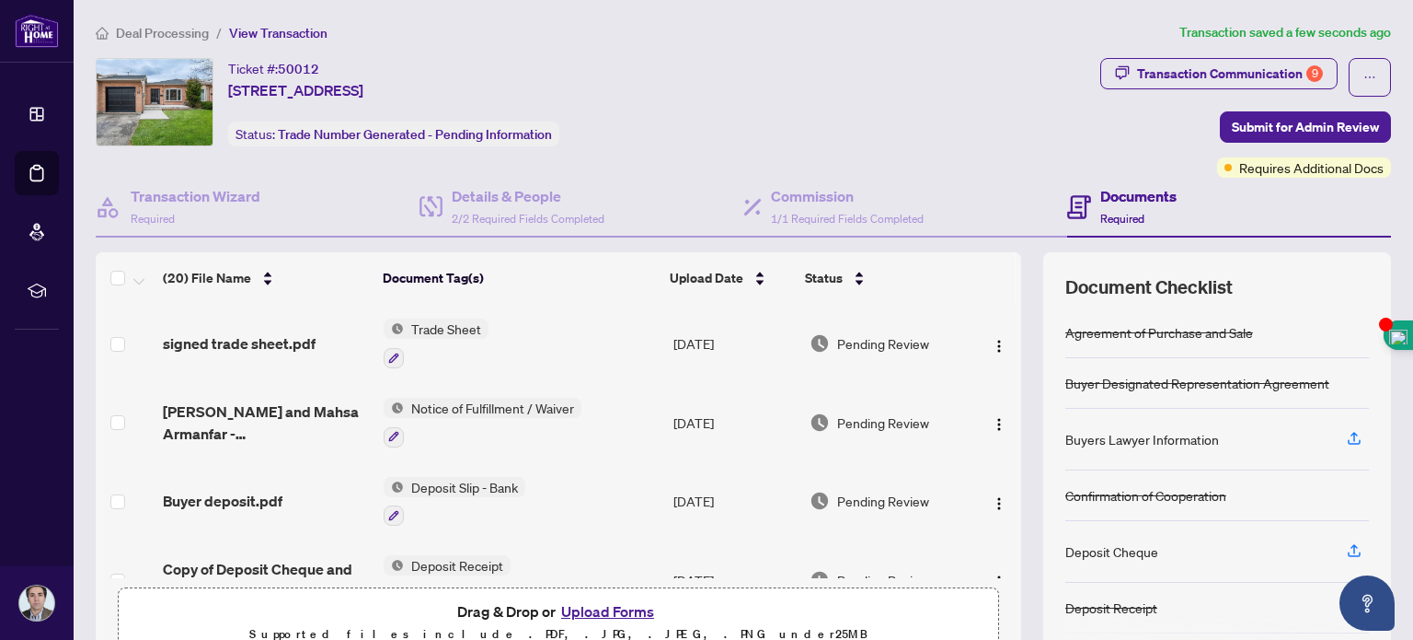
scroll to position [52, 0]
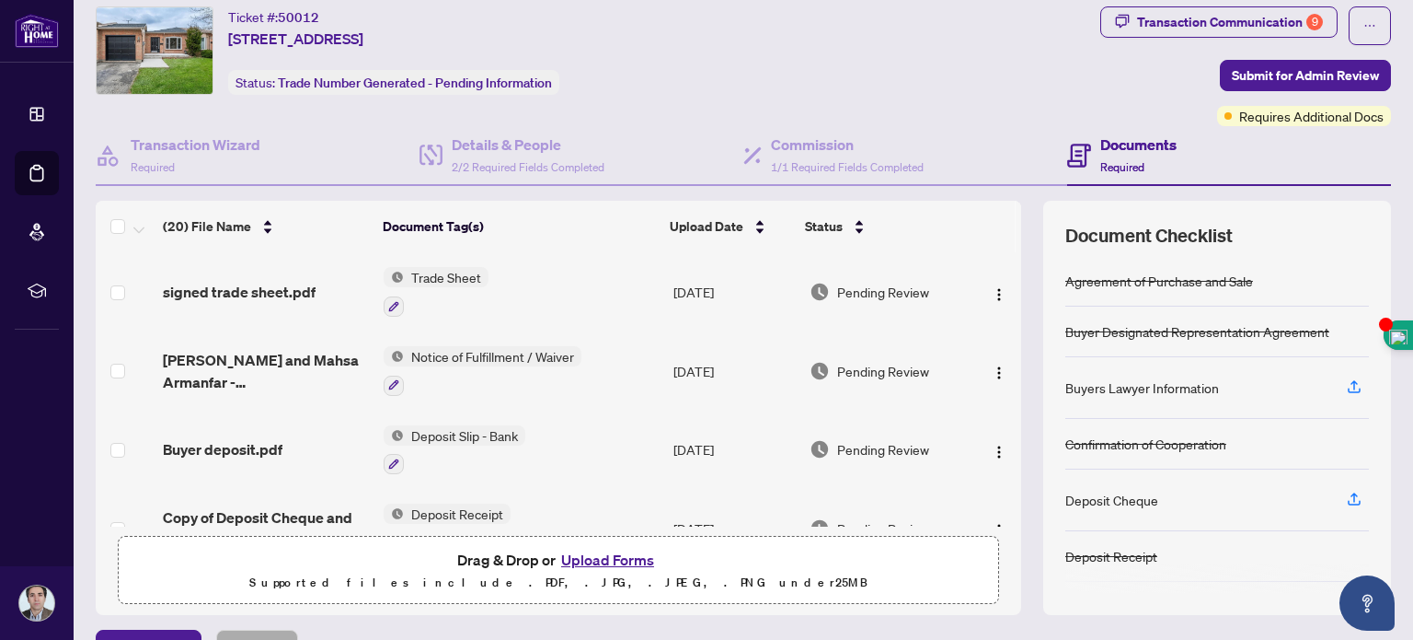
click at [1118, 382] on div "Buyers Lawyer Information" at bounding box center [1143, 387] width 154 height 20
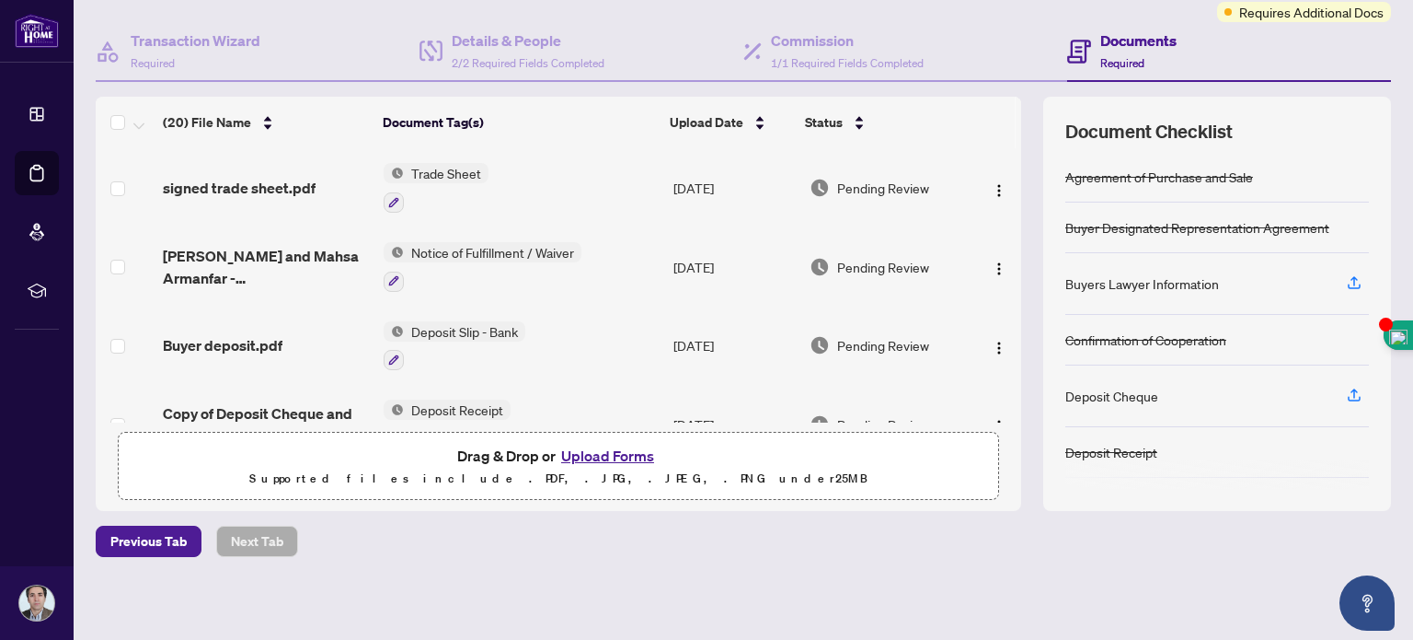
scroll to position [0, 0]
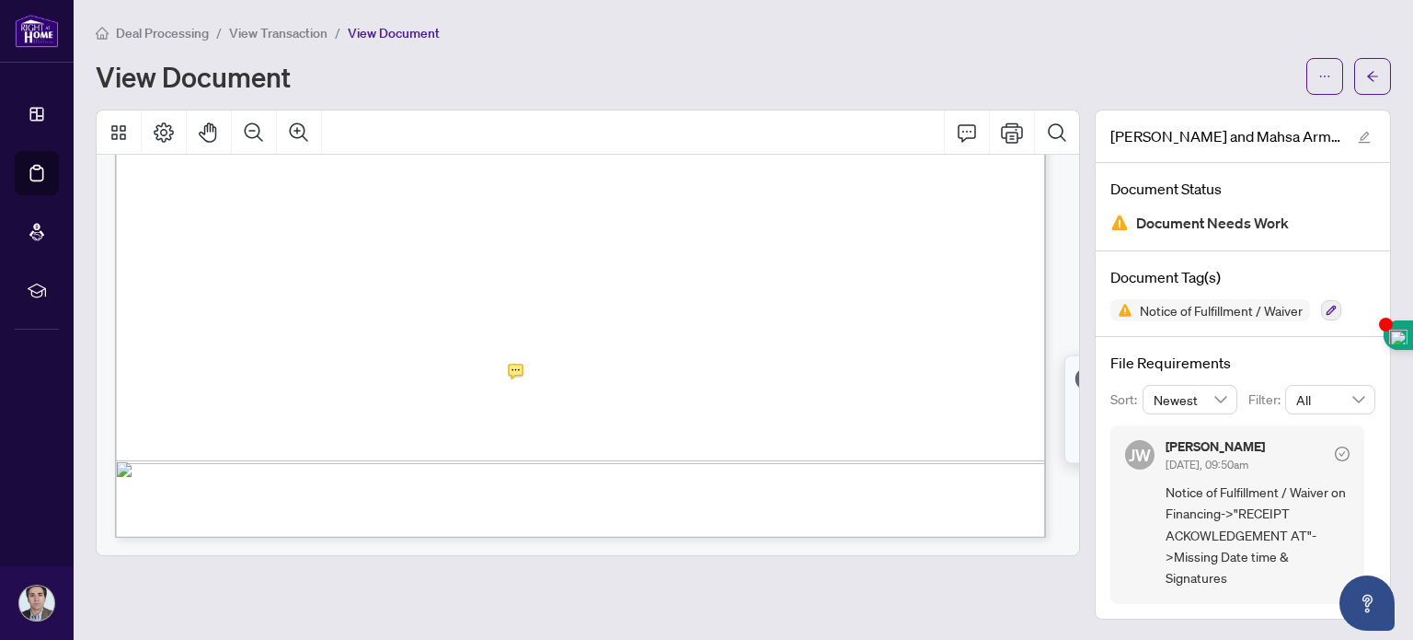
scroll to position [856, 0]
click at [1372, 73] on icon "arrow-left" at bounding box center [1373, 76] width 13 height 13
click at [1003, 128] on icon "Print" at bounding box center [1012, 132] width 22 height 22
